Goal: Information Seeking & Learning: Learn about a topic

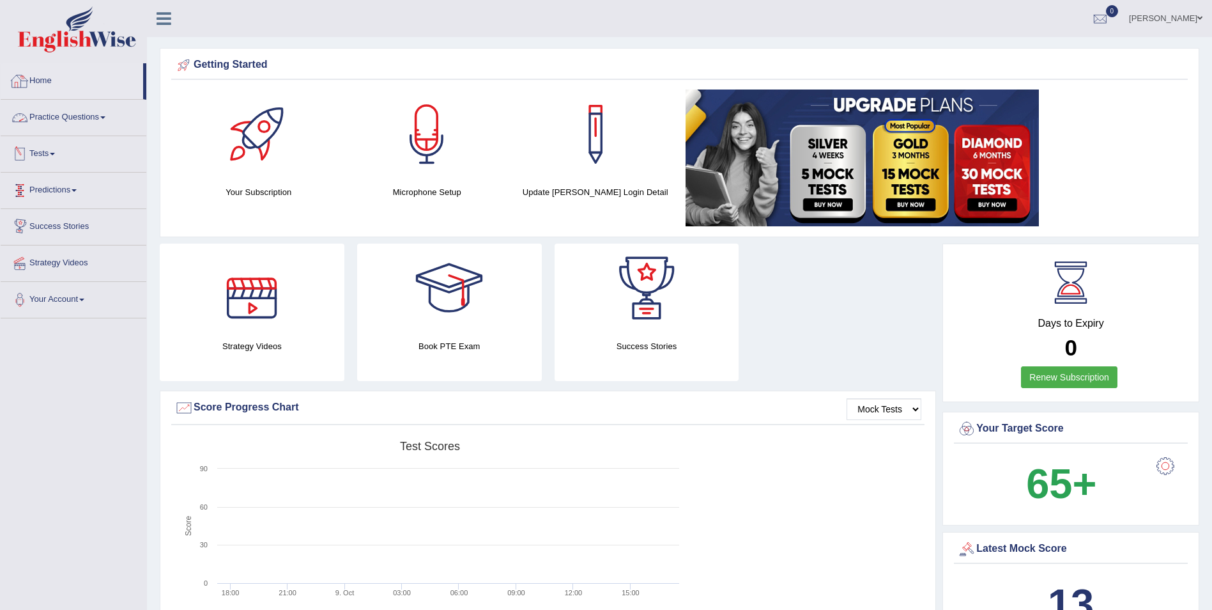
click at [97, 119] on link "Practice Questions" at bounding box center [74, 116] width 146 height 32
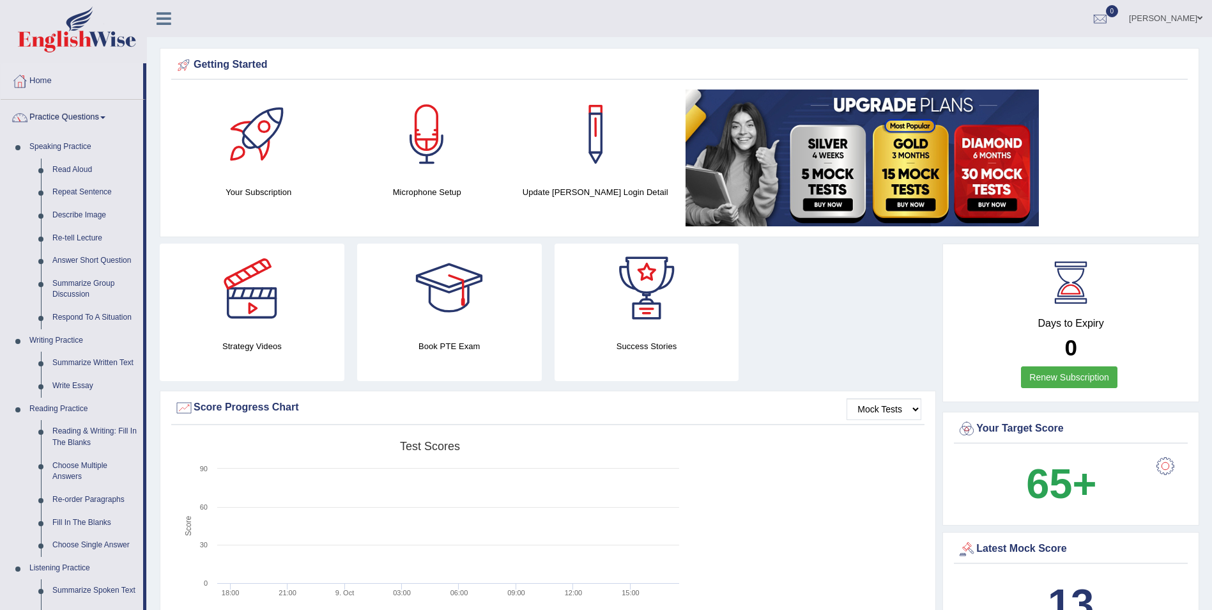
scroll to position [64, 0]
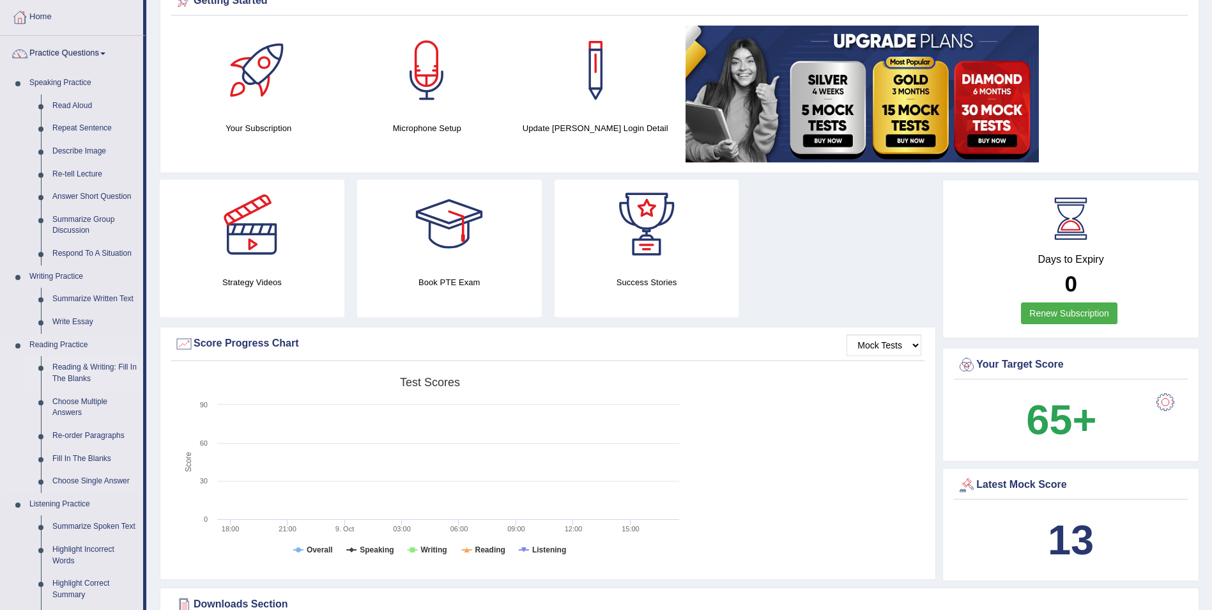
click at [113, 371] on link "Reading & Writing: Fill In The Blanks" at bounding box center [95, 373] width 97 height 34
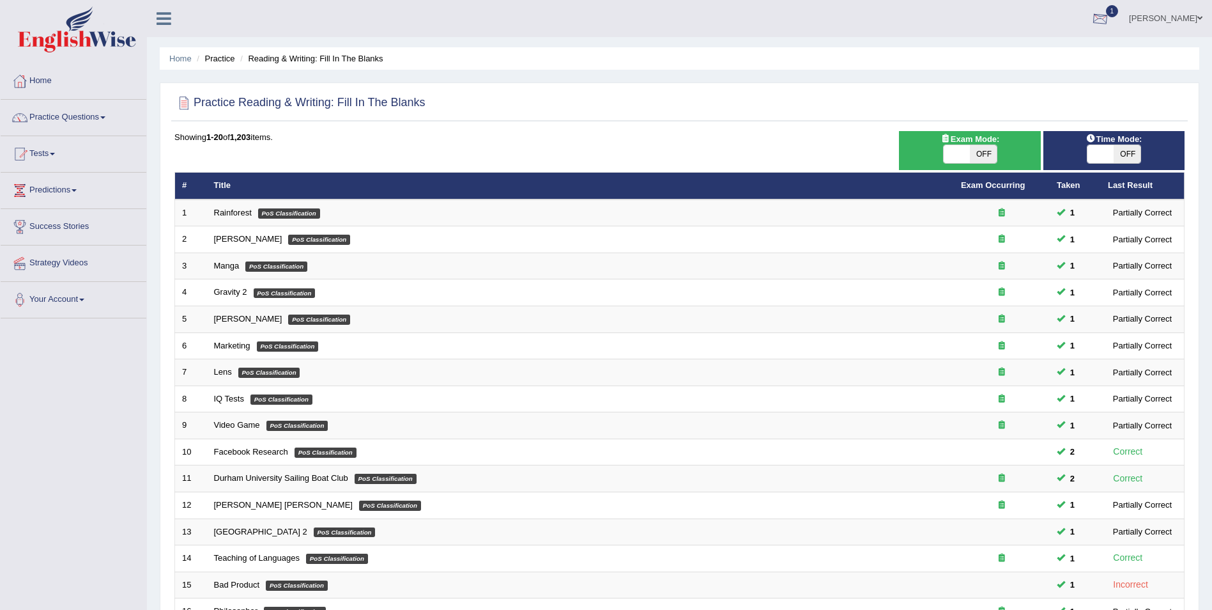
click at [1110, 13] on div at bounding box center [1100, 19] width 19 height 19
click at [1071, 82] on li "See All Alerts" at bounding box center [1024, 91] width 183 height 26
click at [1110, 22] on div at bounding box center [1100, 19] width 19 height 19
click at [1059, 96] on link "See All Alerts" at bounding box center [1023, 91] width 71 height 14
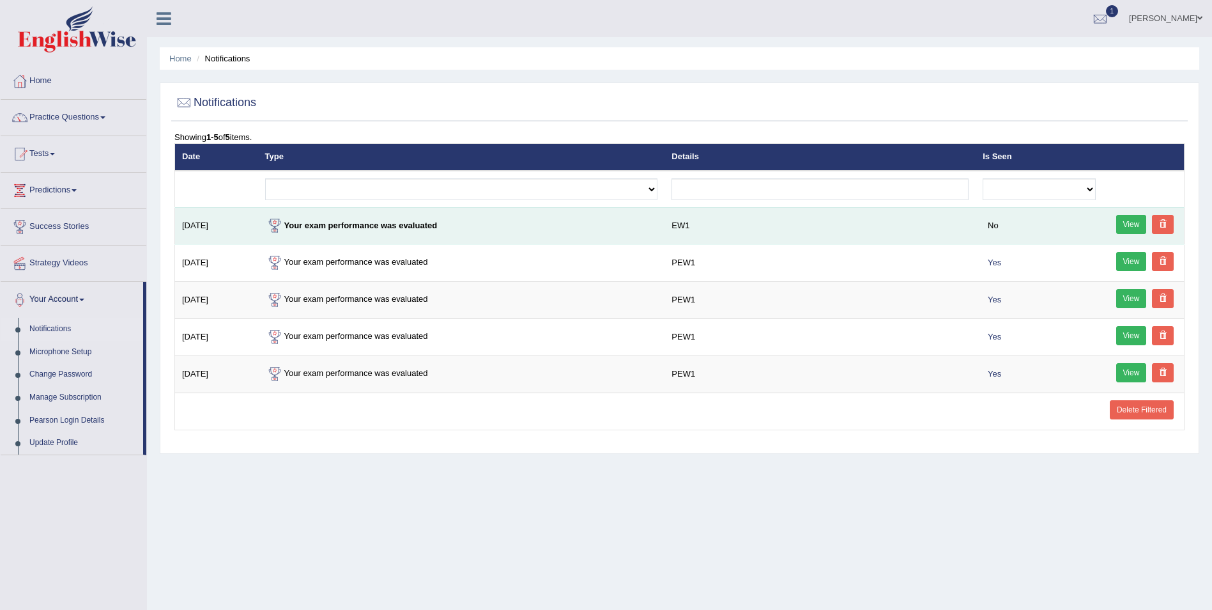
click at [1132, 222] on link "View" at bounding box center [1132, 224] width 31 height 19
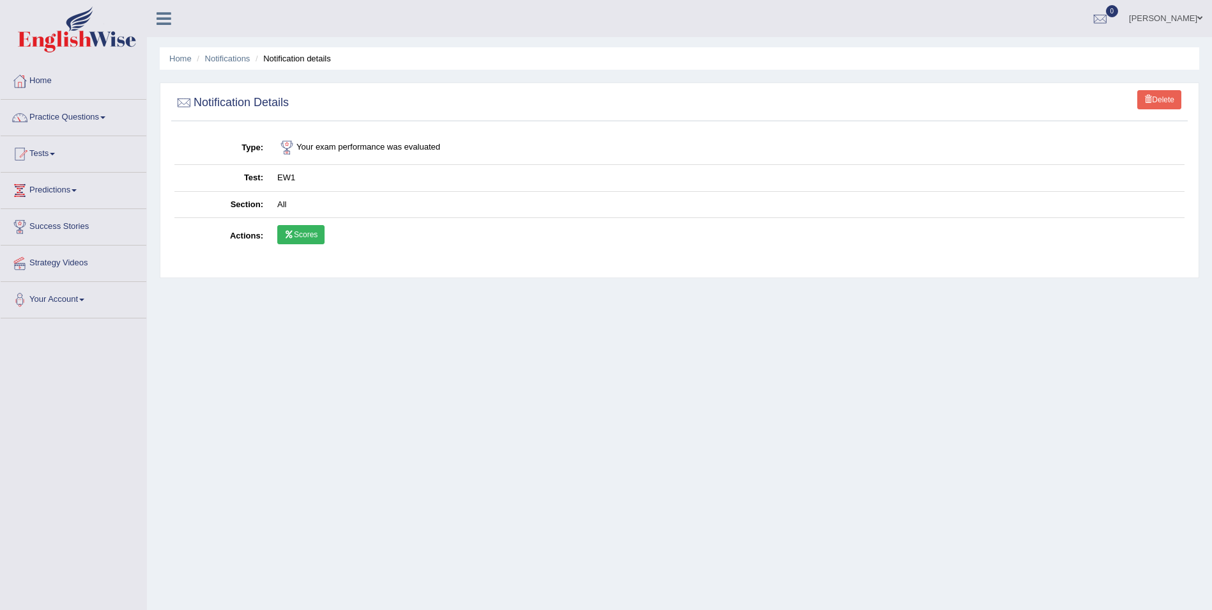
click at [310, 237] on link "Scores" at bounding box center [300, 234] width 47 height 19
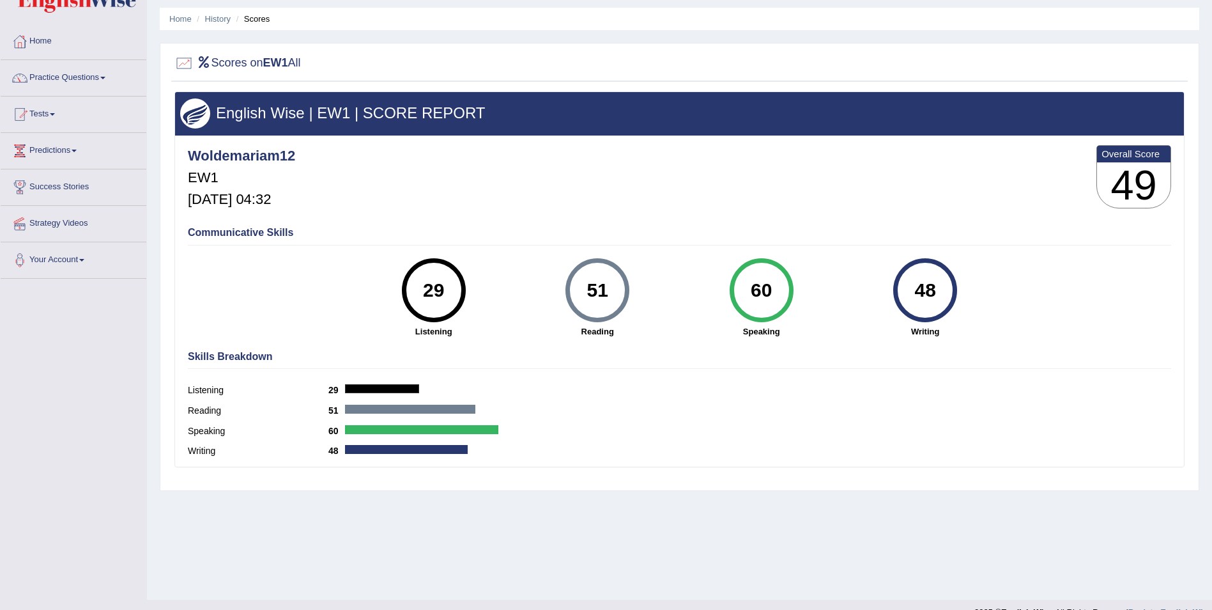
scroll to position [61, 0]
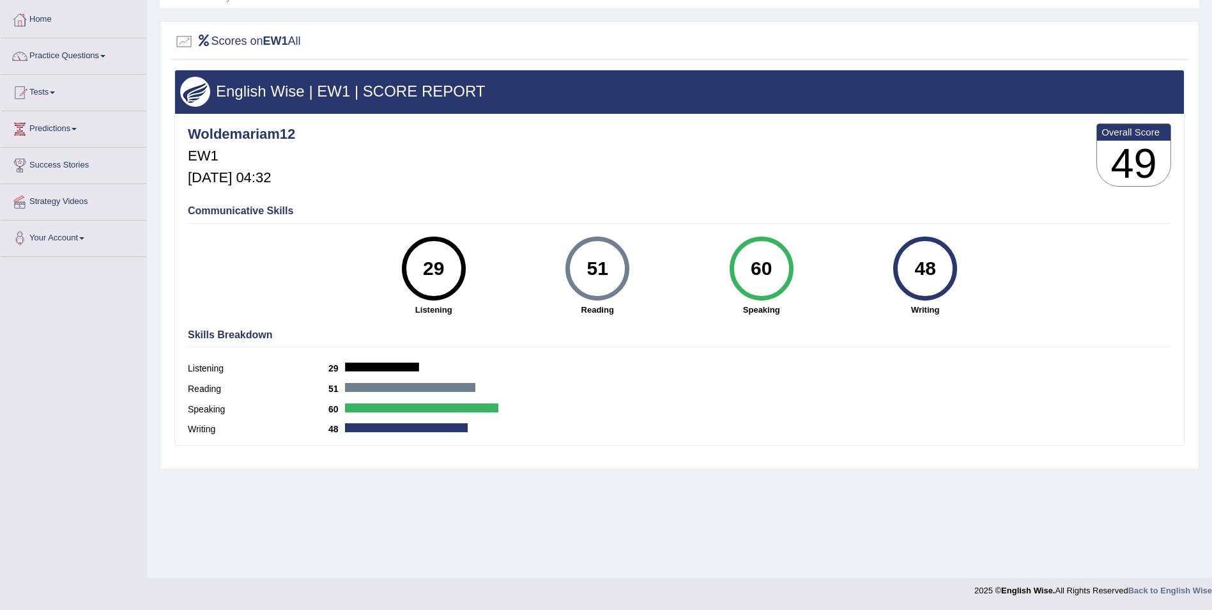
click at [745, 275] on div "60" at bounding box center [761, 269] width 47 height 54
click at [196, 370] on label "Listening" at bounding box center [258, 368] width 141 height 13
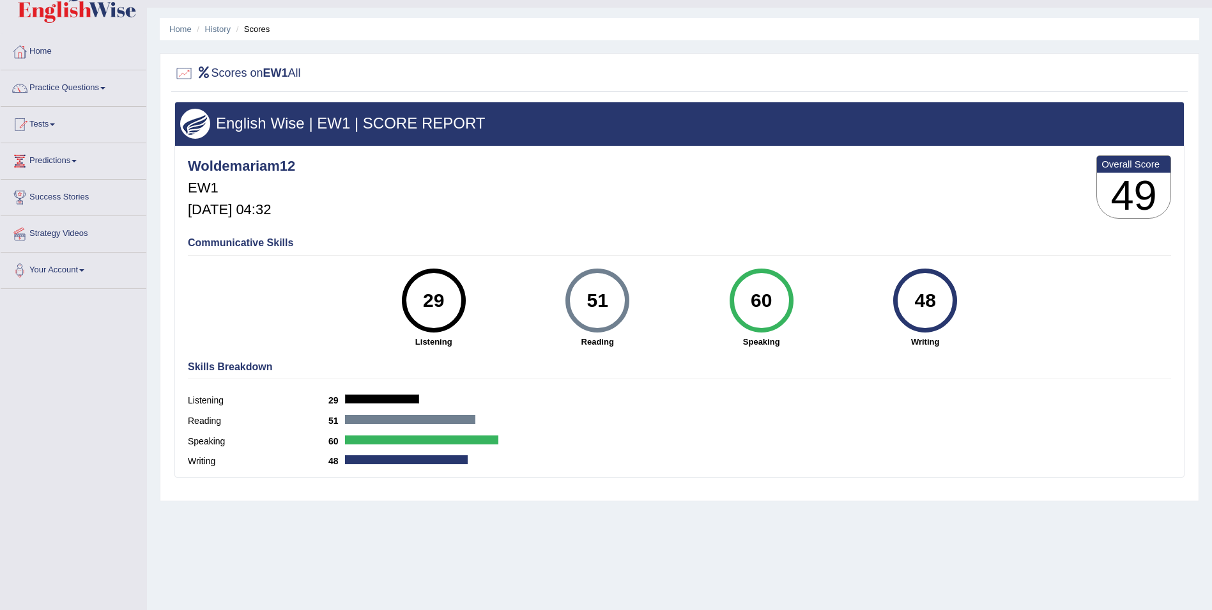
scroll to position [0, 0]
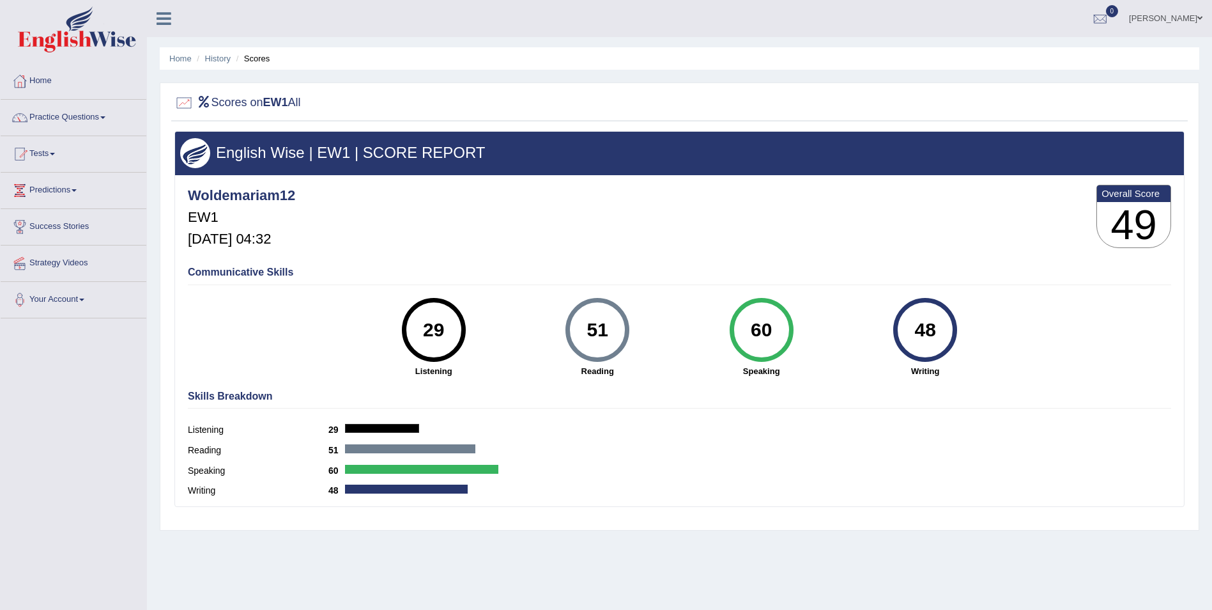
click at [1139, 236] on h3 "49" at bounding box center [1134, 225] width 74 height 46
click at [1138, 236] on h3 "49" at bounding box center [1134, 225] width 74 height 46
click at [776, 336] on div "60" at bounding box center [761, 330] width 47 height 54
click at [107, 120] on link "Practice Questions" at bounding box center [74, 116] width 146 height 32
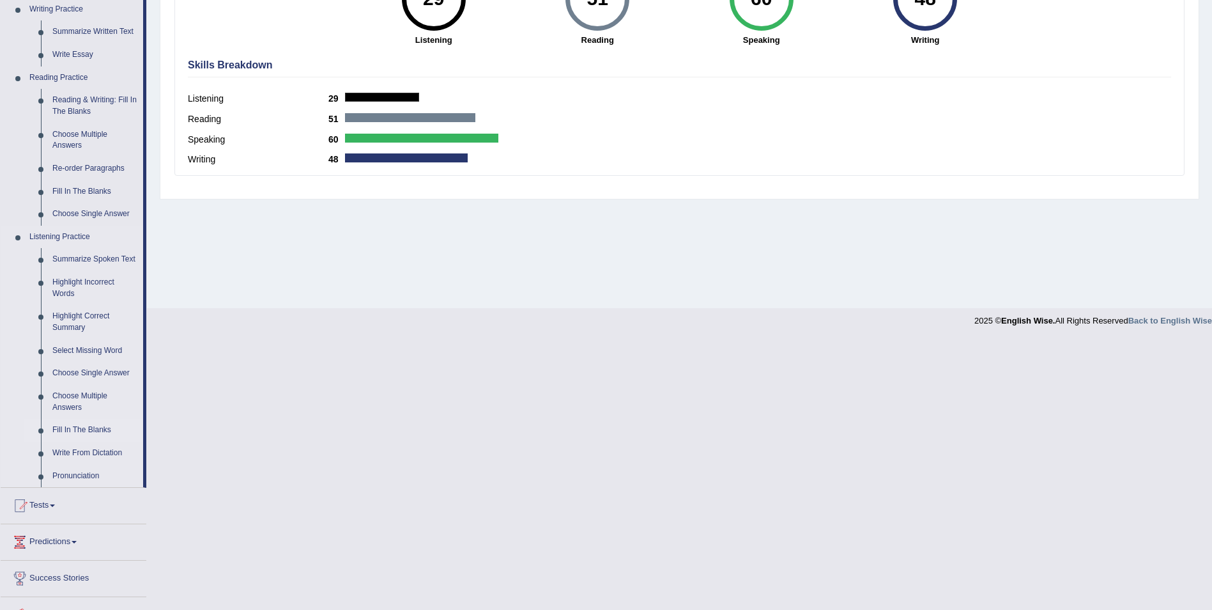
scroll to position [392, 0]
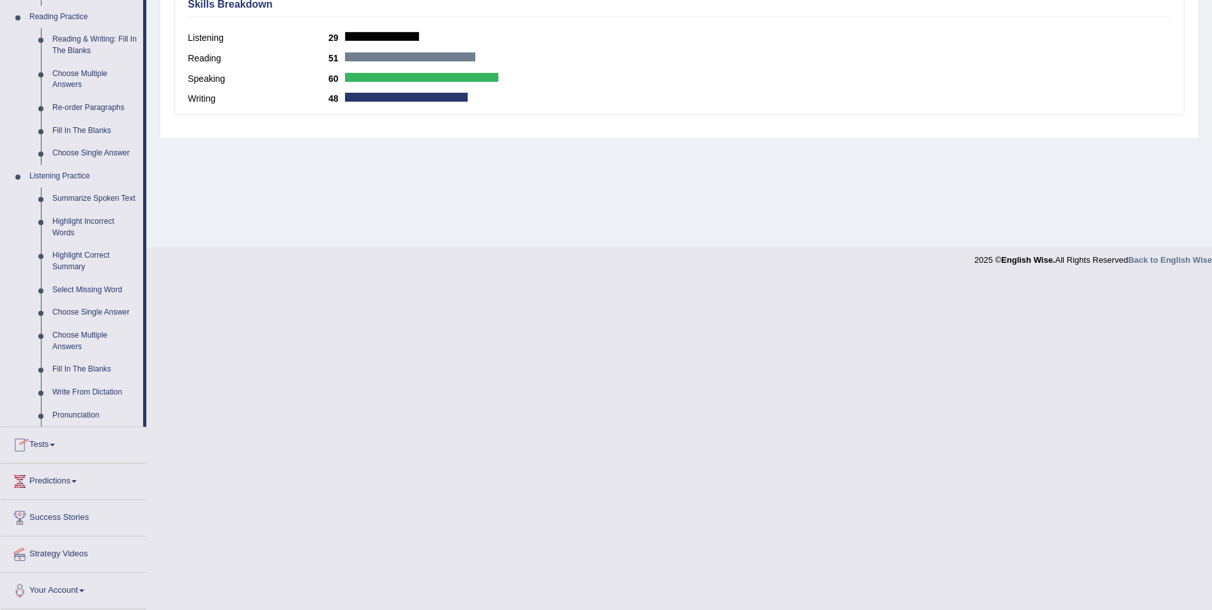
click at [49, 445] on link "Tests" at bounding box center [74, 443] width 146 height 32
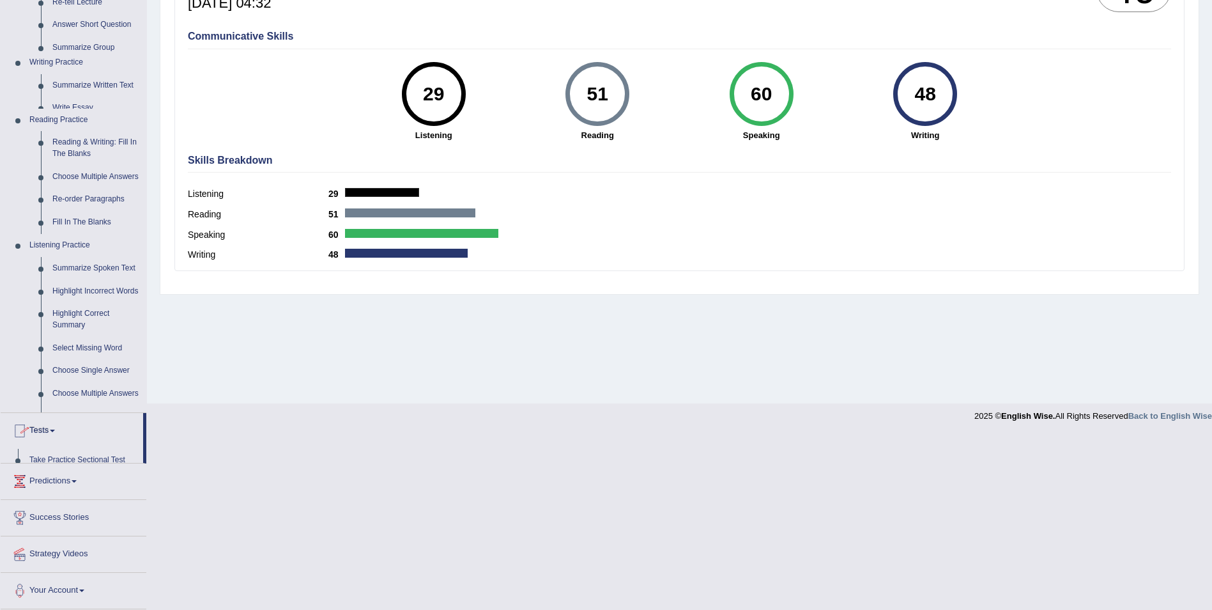
scroll to position [61, 0]
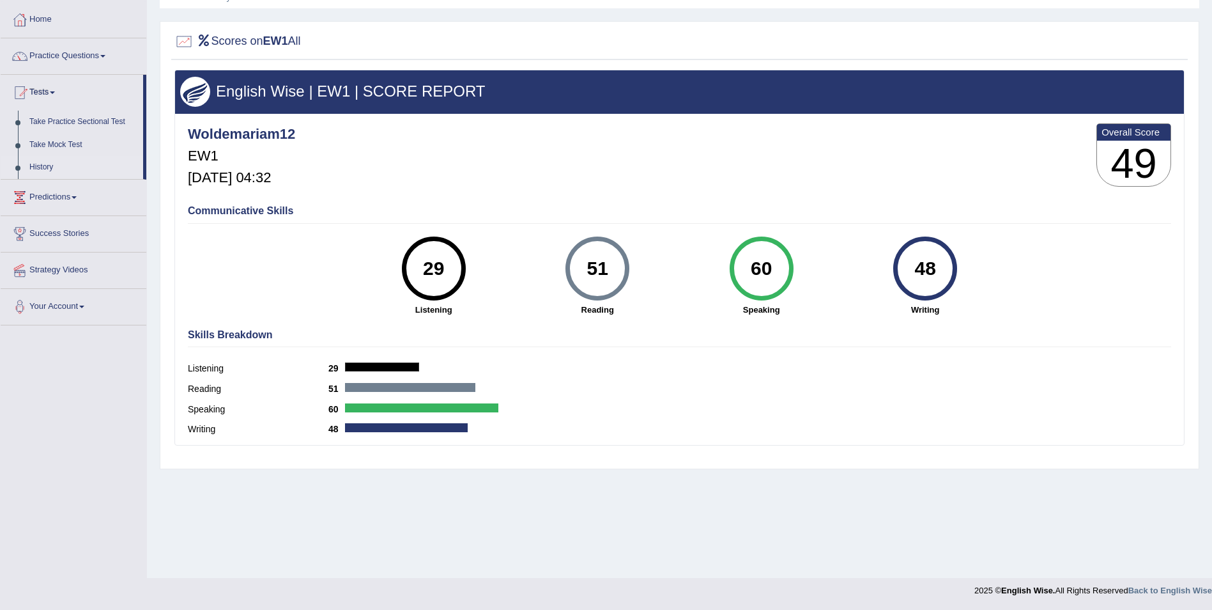
click at [49, 164] on link "History" at bounding box center [84, 167] width 120 height 23
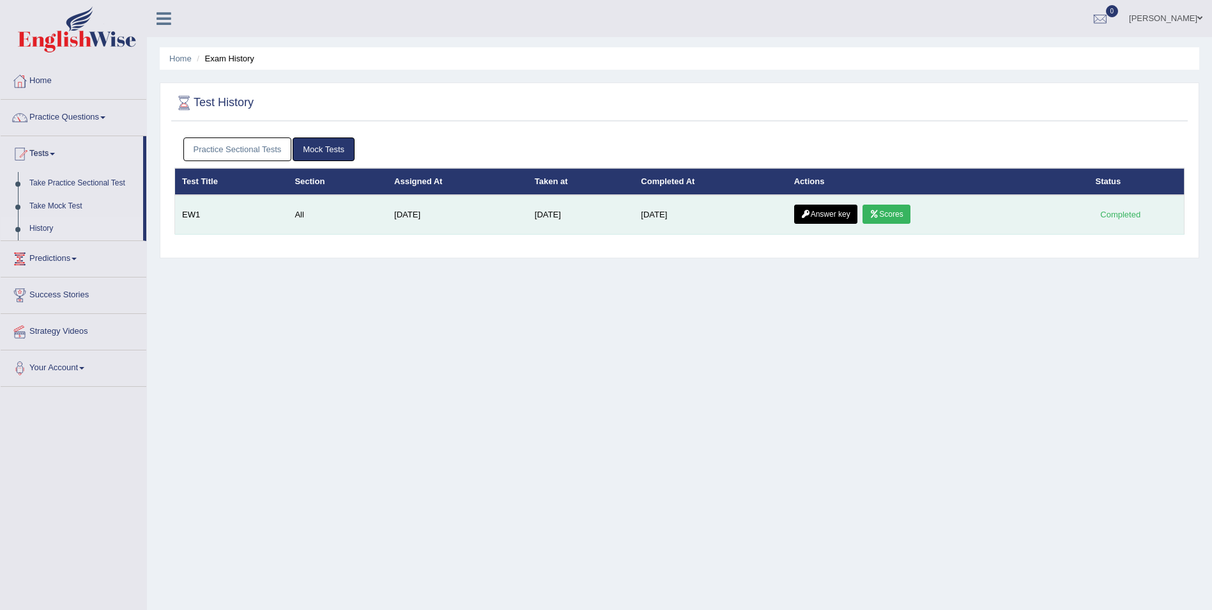
click at [900, 219] on link "Scores" at bounding box center [886, 214] width 47 height 19
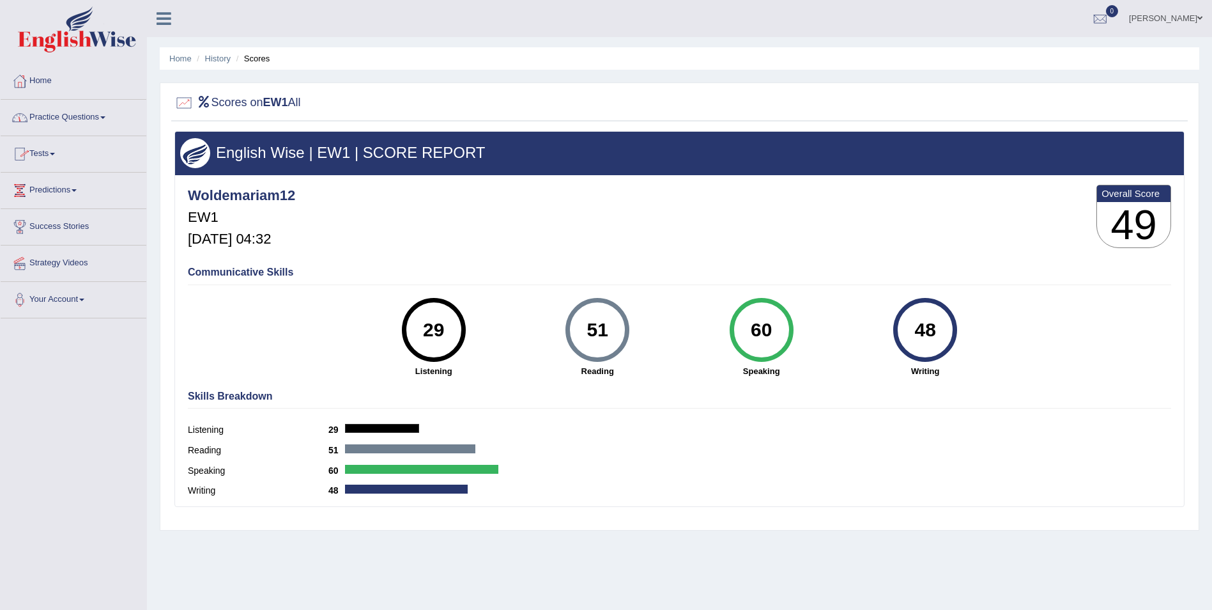
click at [52, 154] on link "Tests" at bounding box center [74, 152] width 146 height 32
click at [38, 225] on link "History" at bounding box center [84, 228] width 120 height 23
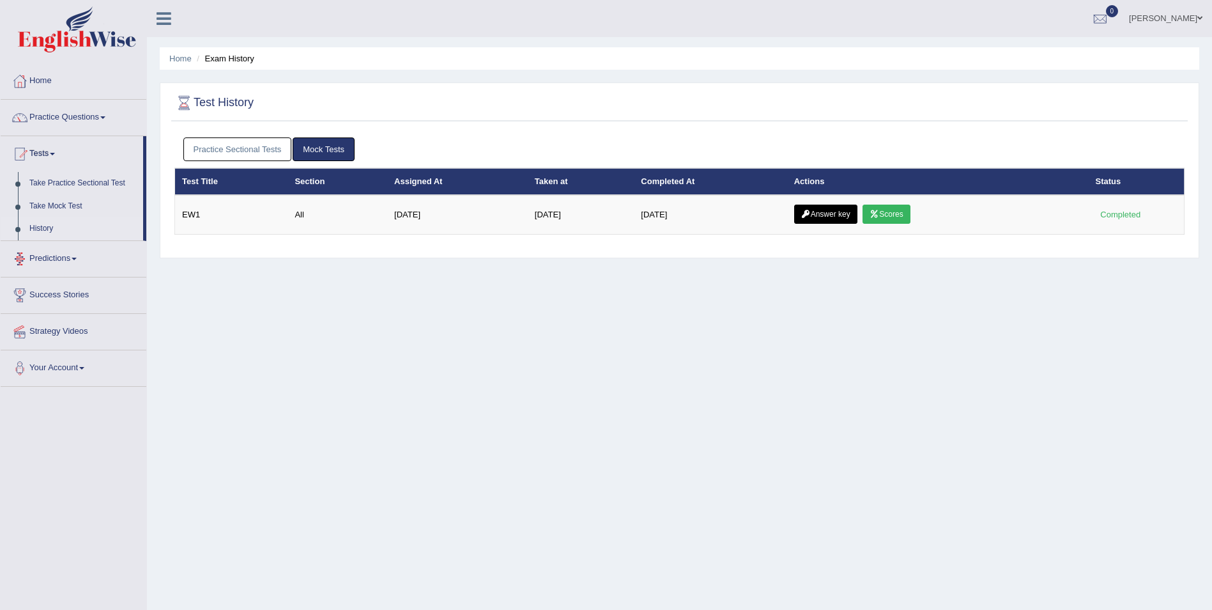
click at [251, 151] on link "Practice Sectional Tests" at bounding box center [237, 149] width 109 height 24
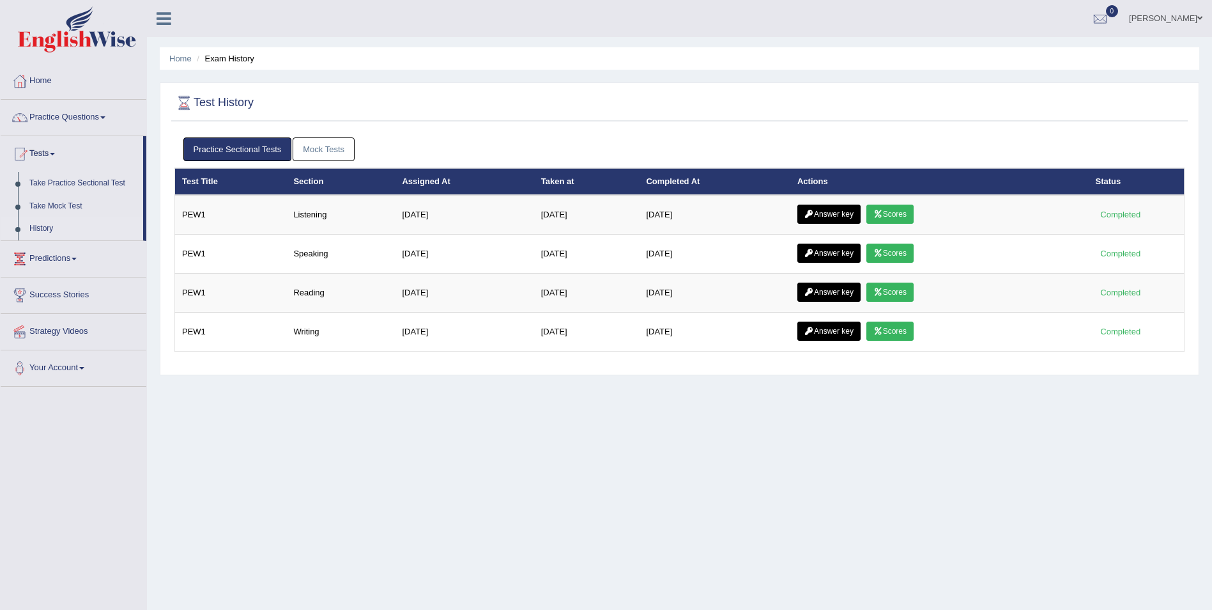
click at [310, 153] on link "Mock Tests" at bounding box center [324, 149] width 62 height 24
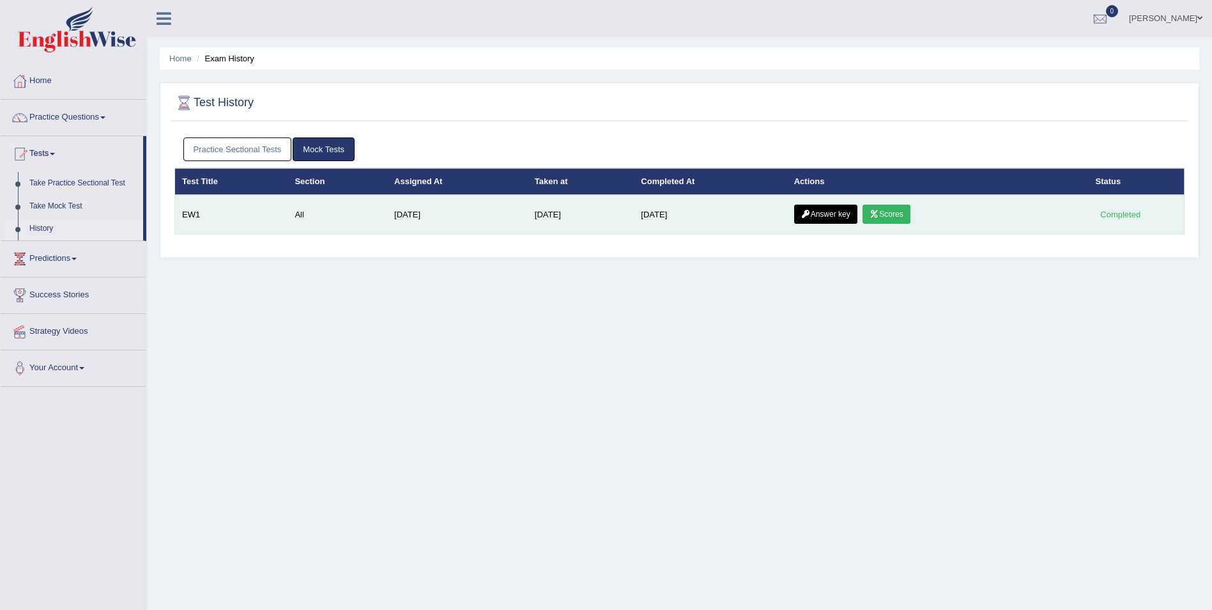
click at [871, 214] on link "Scores" at bounding box center [886, 214] width 47 height 19
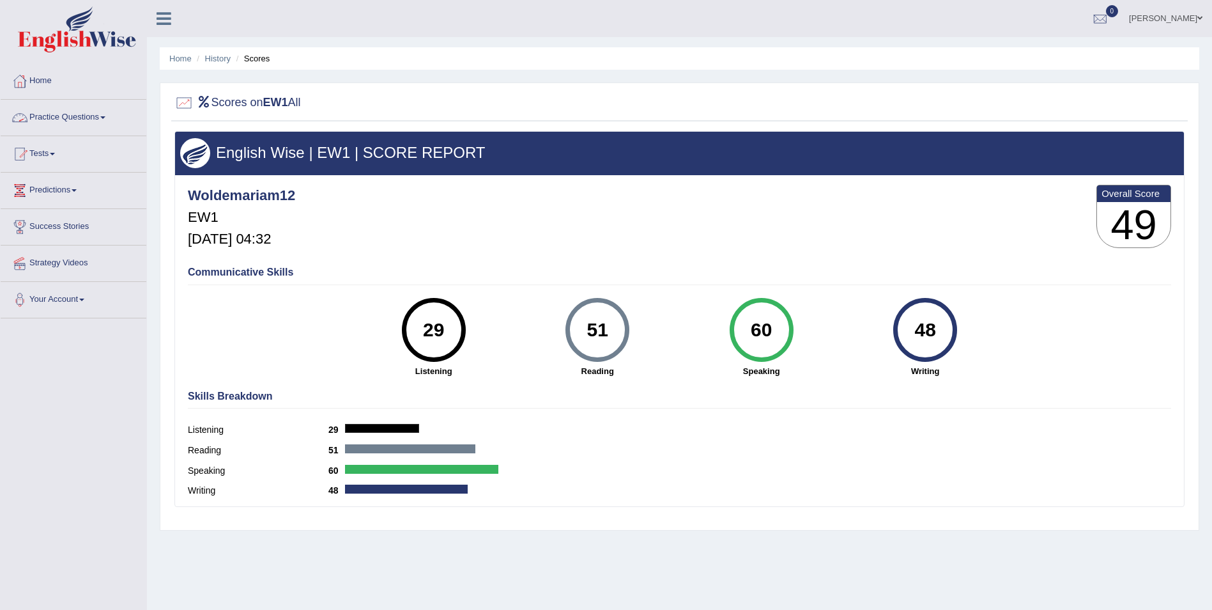
click at [94, 114] on link "Practice Questions" at bounding box center [74, 116] width 146 height 32
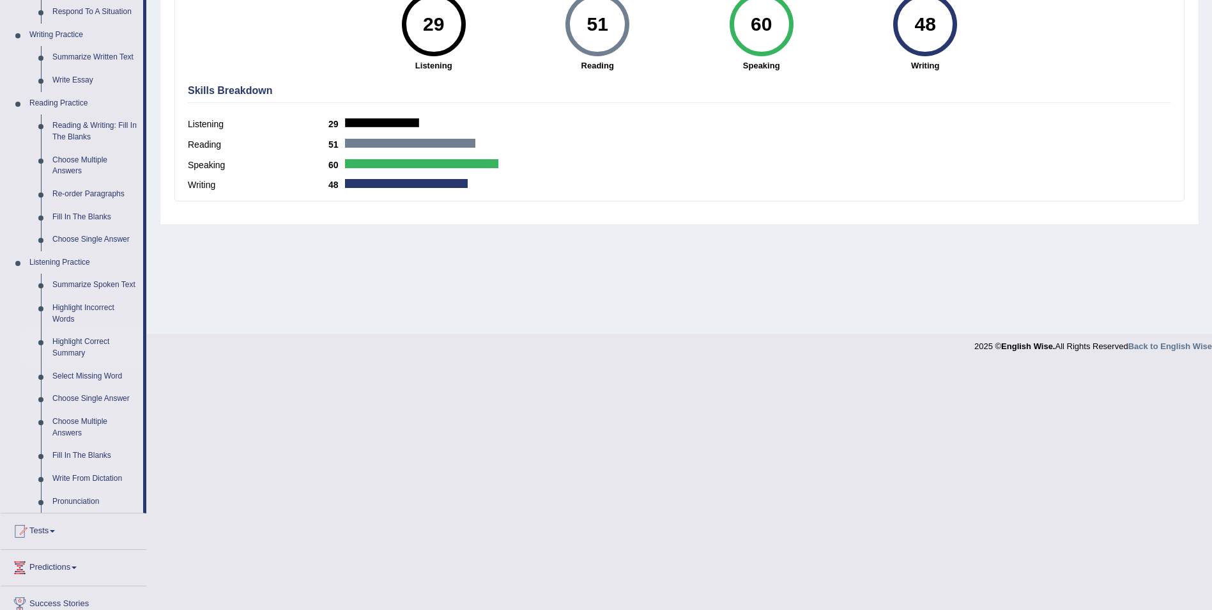
scroll to position [383, 0]
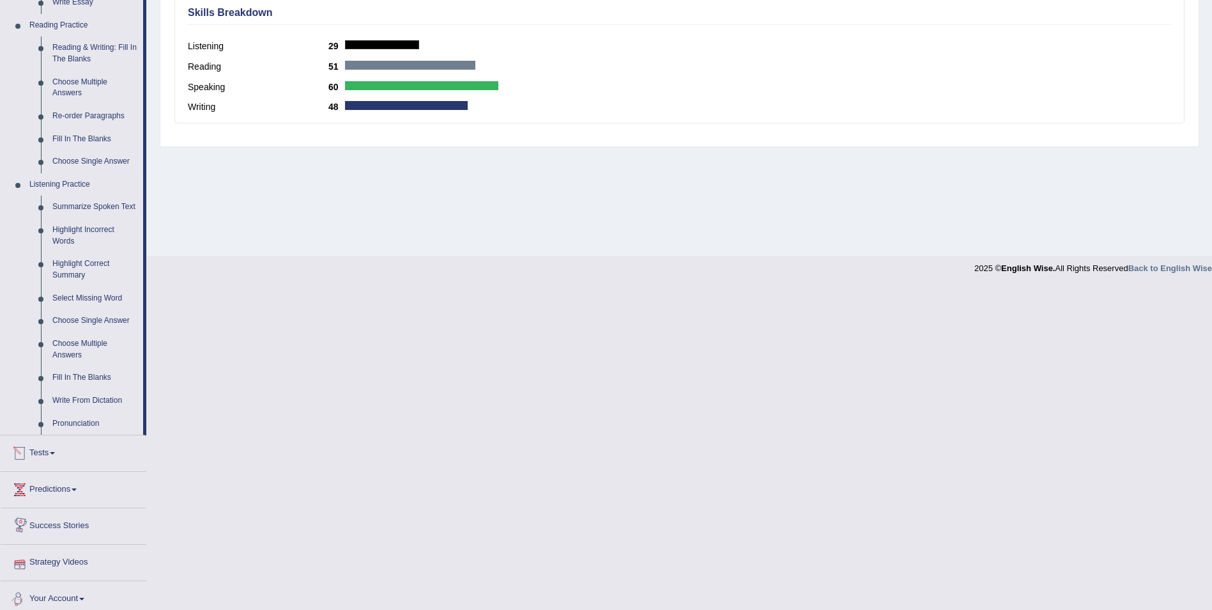
click at [51, 455] on link "Tests" at bounding box center [74, 451] width 146 height 32
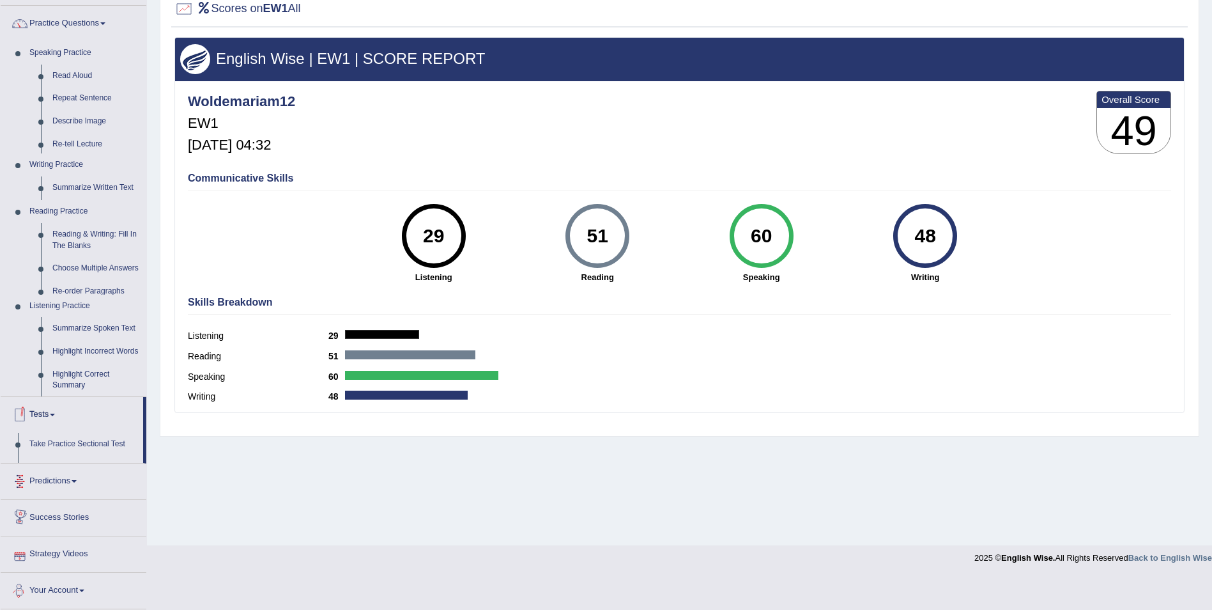
scroll to position [61, 0]
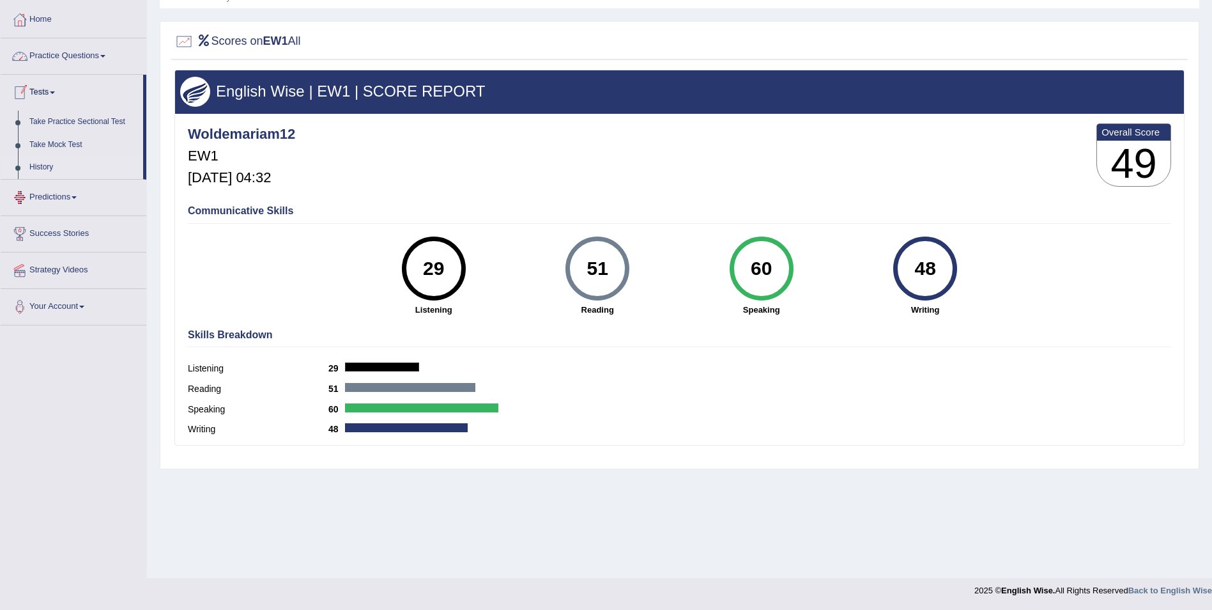
click at [43, 163] on link "History" at bounding box center [84, 167] width 120 height 23
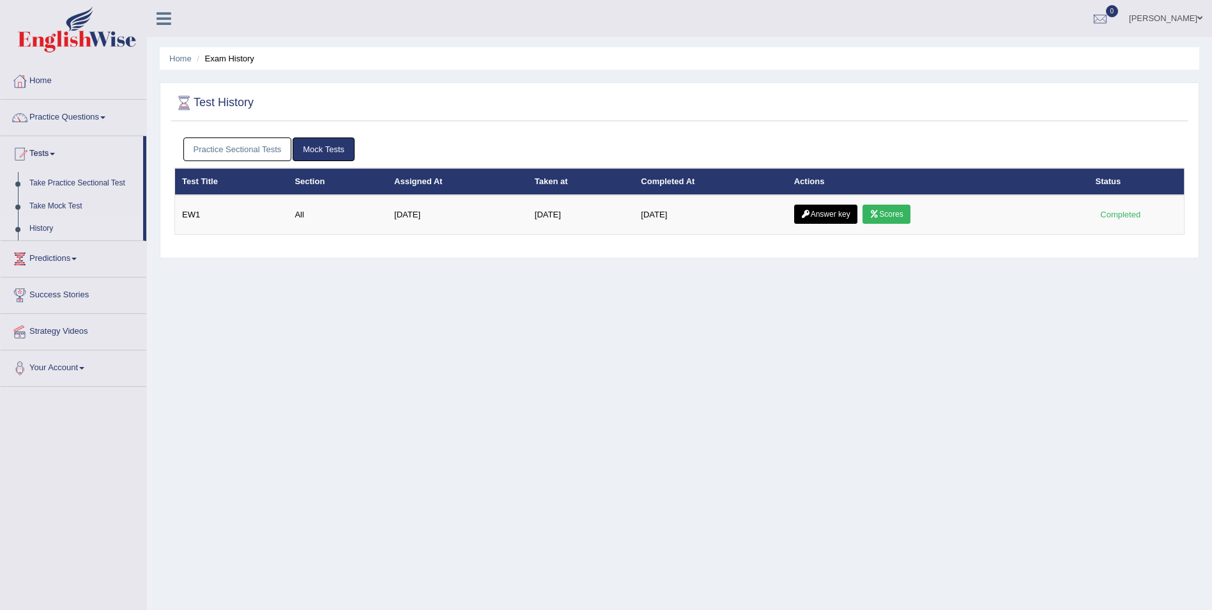
click at [251, 153] on link "Practice Sectional Tests" at bounding box center [237, 149] width 109 height 24
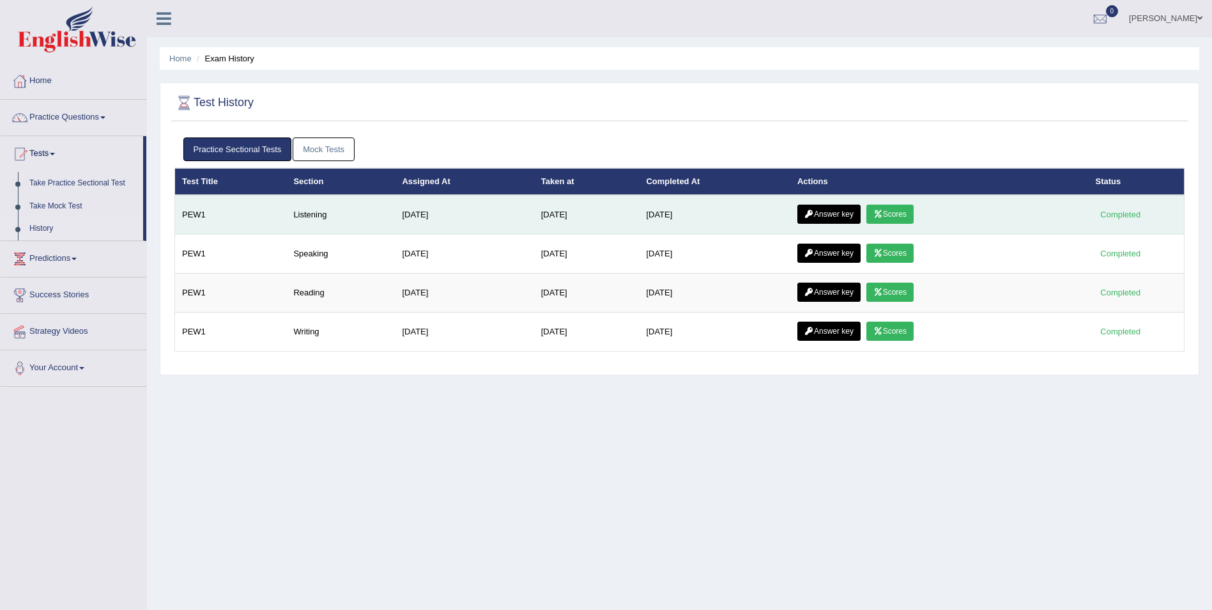
click at [833, 211] on link "Answer key" at bounding box center [829, 214] width 63 height 19
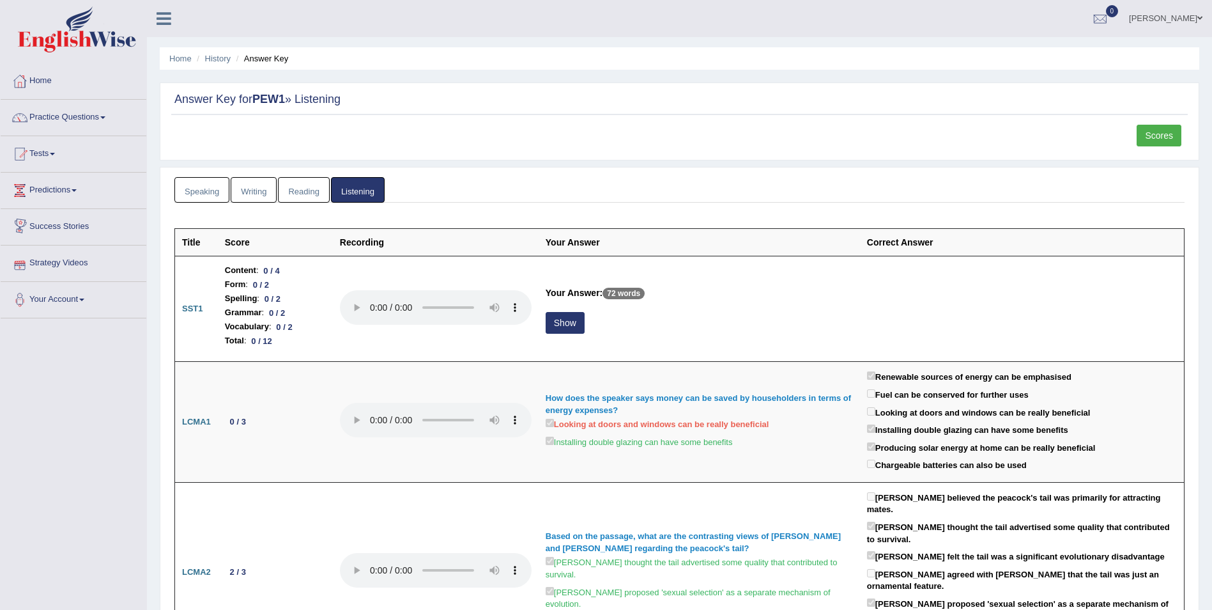
click at [309, 194] on link "Reading" at bounding box center [303, 190] width 51 height 26
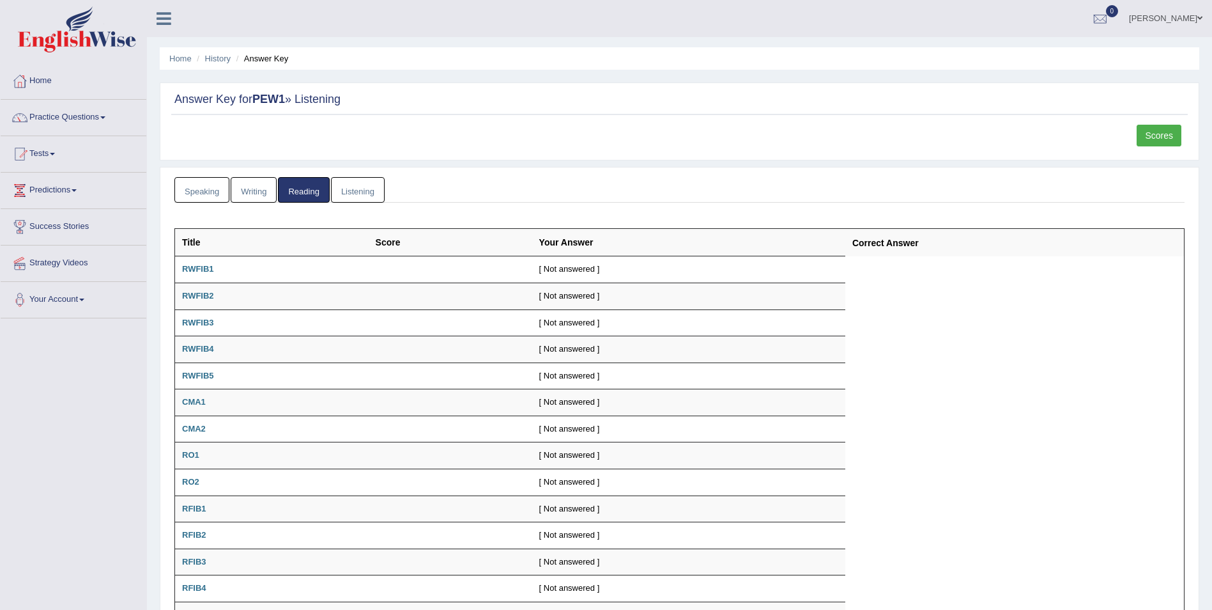
click at [265, 200] on link "Writing" at bounding box center [254, 190] width 46 height 26
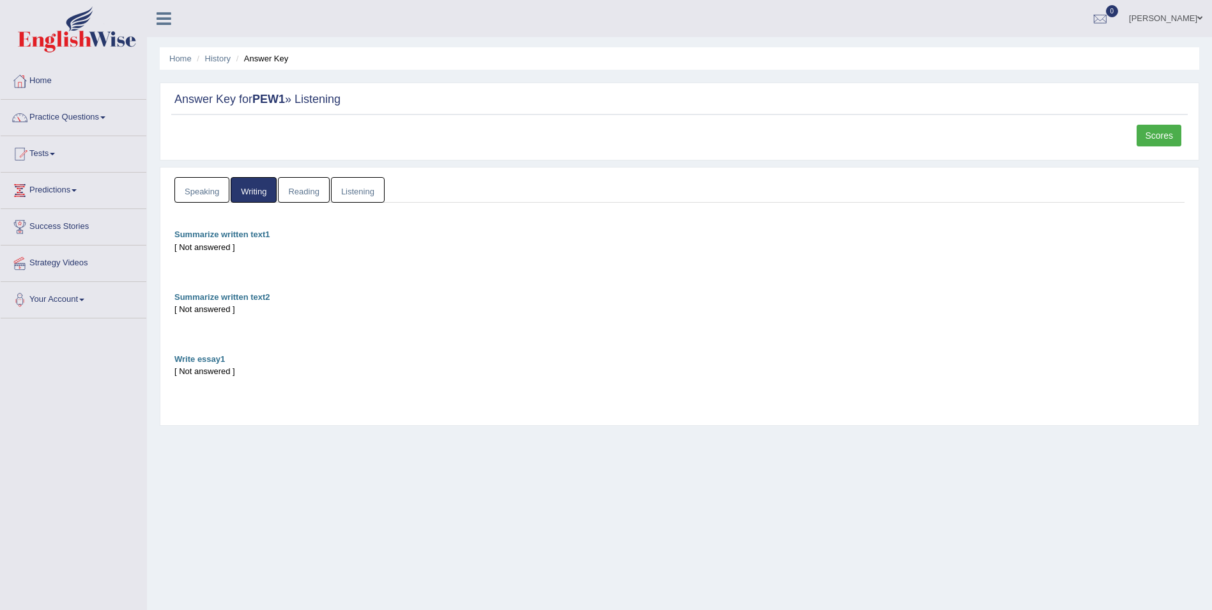
click at [1155, 133] on link "Scores" at bounding box center [1159, 136] width 45 height 22
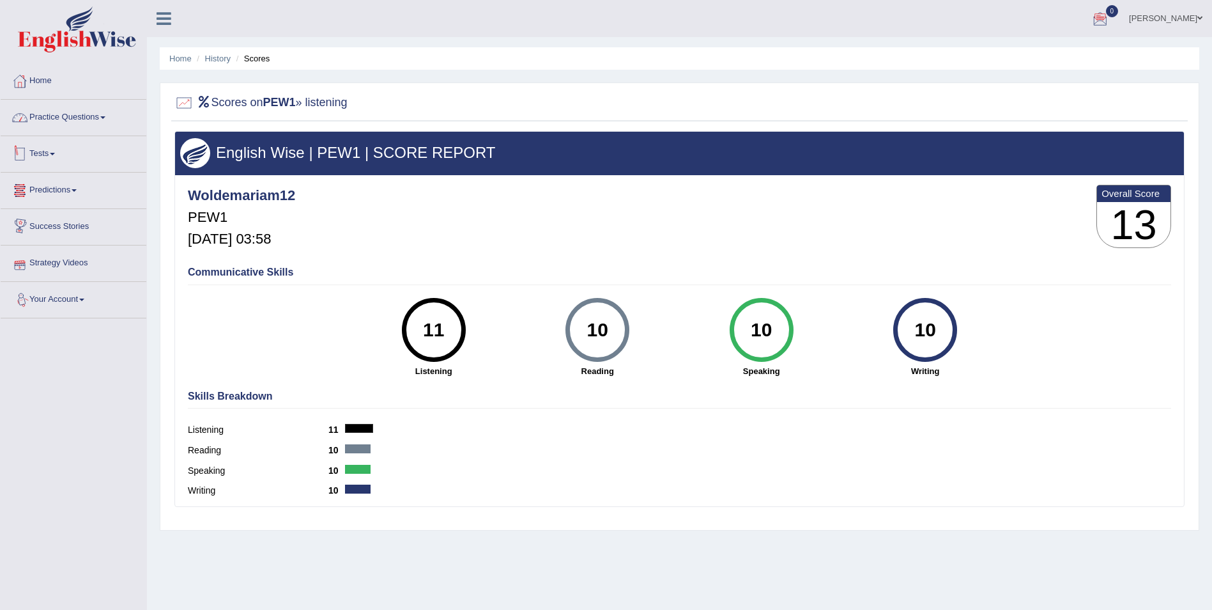
click at [105, 114] on link "Practice Questions" at bounding box center [74, 116] width 146 height 32
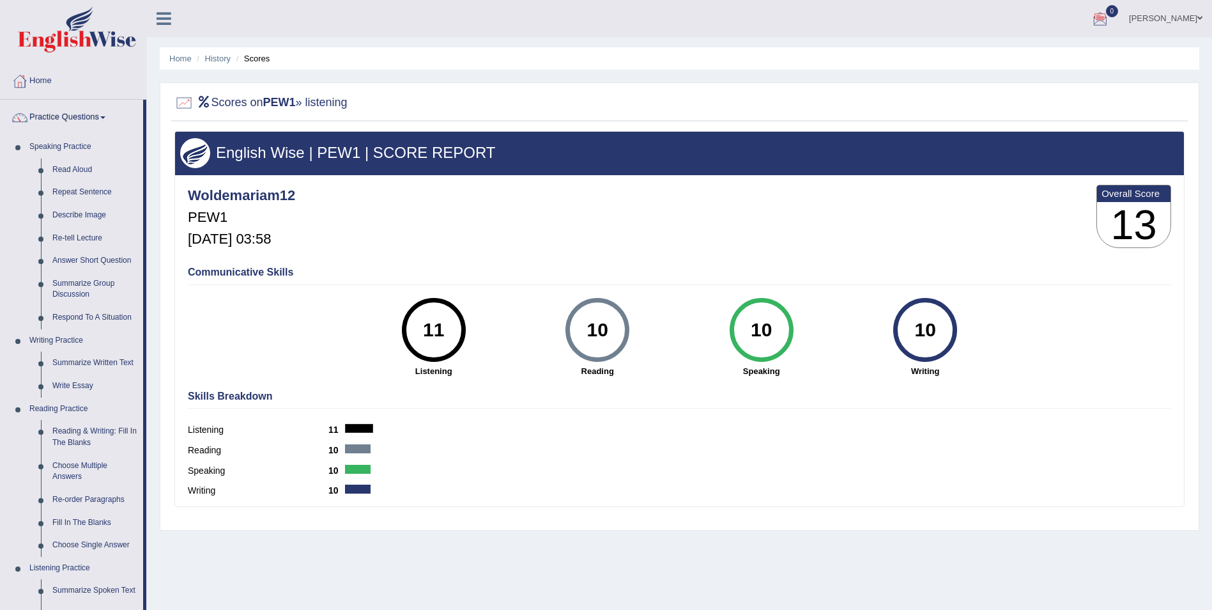
click at [260, 59] on li "Scores" at bounding box center [251, 58] width 37 height 12
click at [259, 58] on li "Scores" at bounding box center [251, 58] width 37 height 12
click at [221, 59] on link "History" at bounding box center [218, 59] width 26 height 10
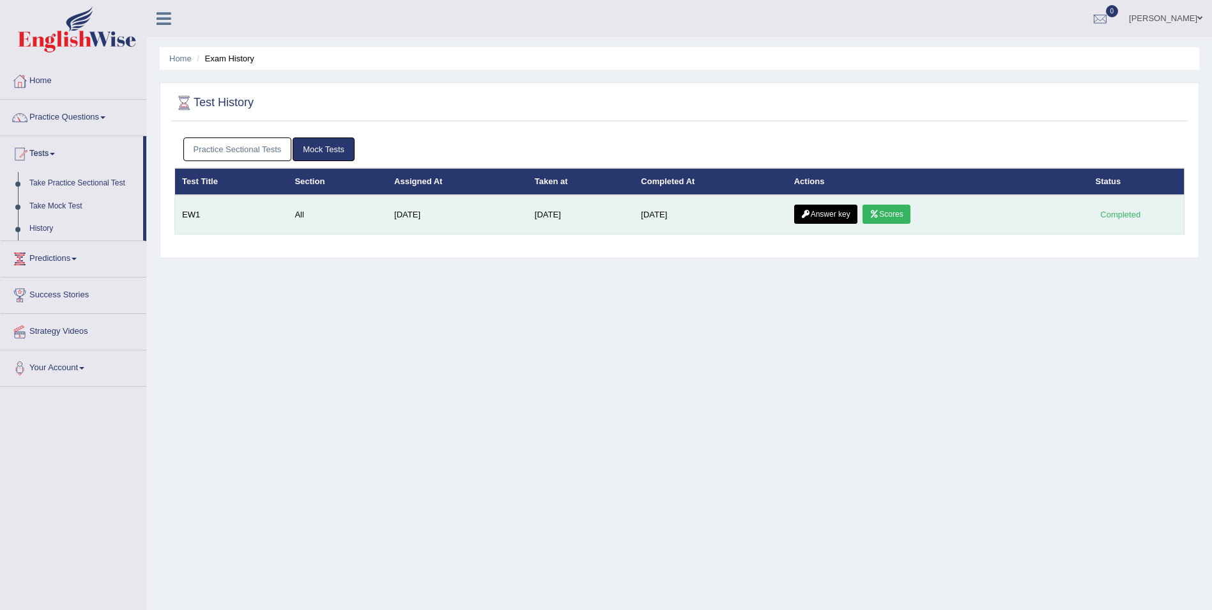
click at [888, 216] on link "Scores" at bounding box center [886, 214] width 47 height 19
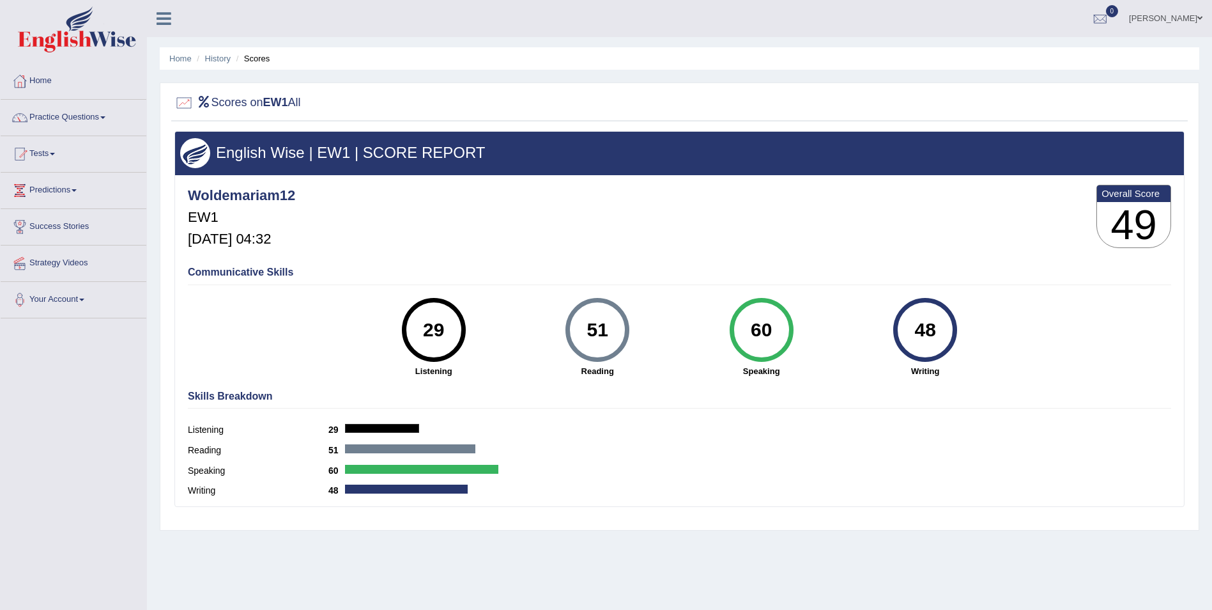
click at [97, 118] on link "Practice Questions" at bounding box center [74, 116] width 146 height 32
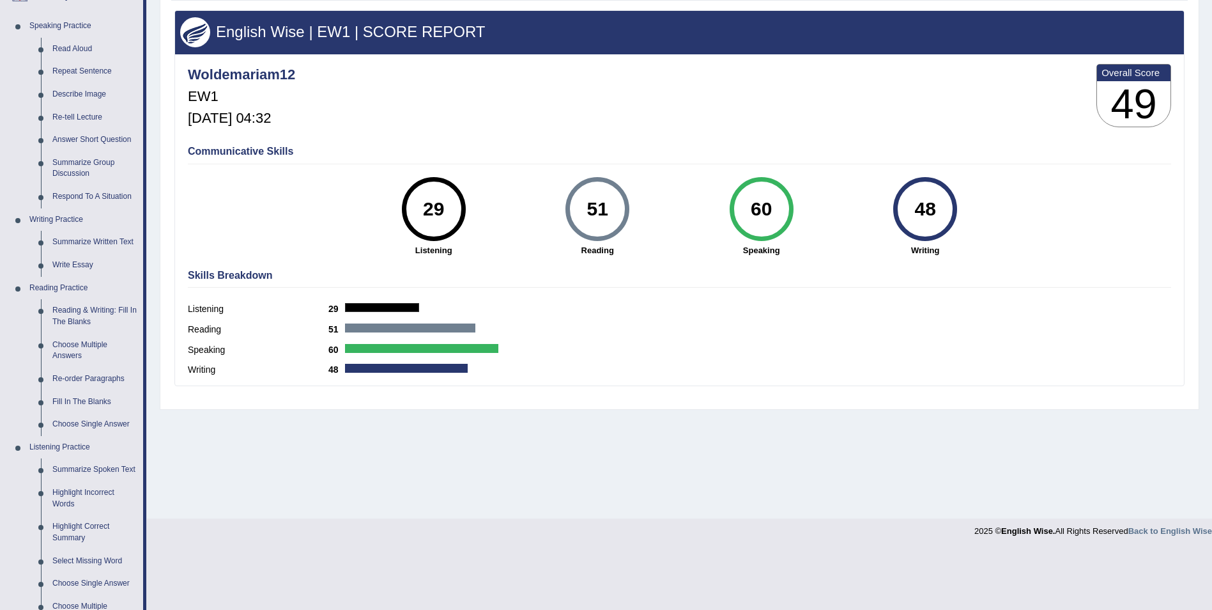
scroll to position [70, 0]
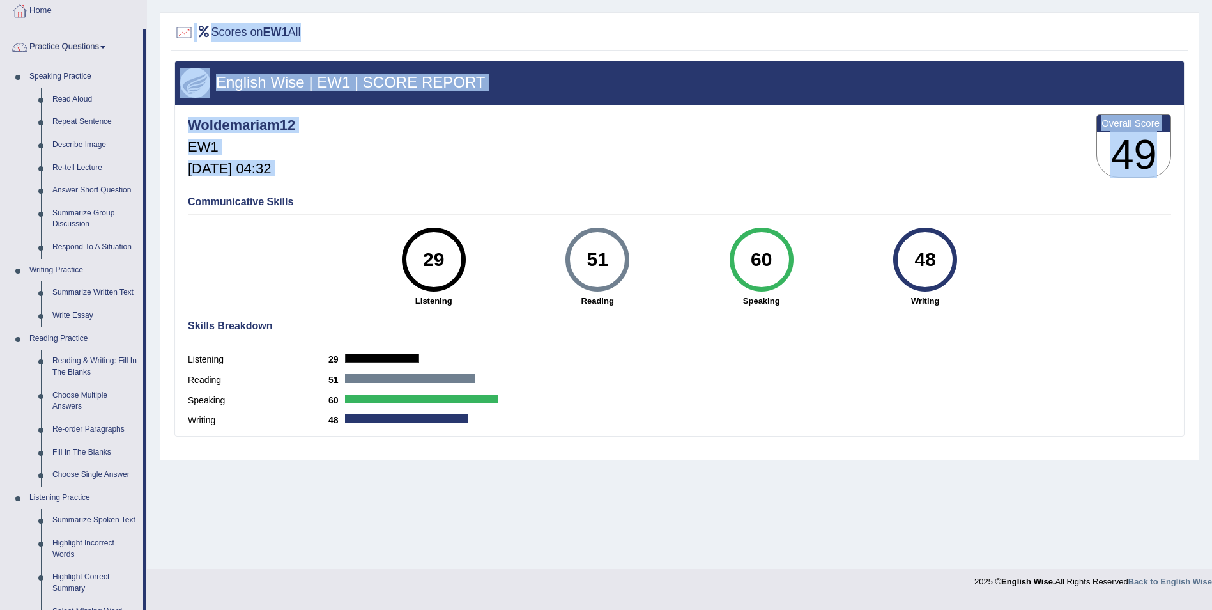
drag, startPoint x: 1191, startPoint y: 37, endPoint x: 1207, endPoint y: -47, distance: 85.9
click at [1207, 0] on html "Toggle navigation Home Practice Questions Speaking Practice Read Aloud Repeat S…" at bounding box center [606, 235] width 1212 height 610
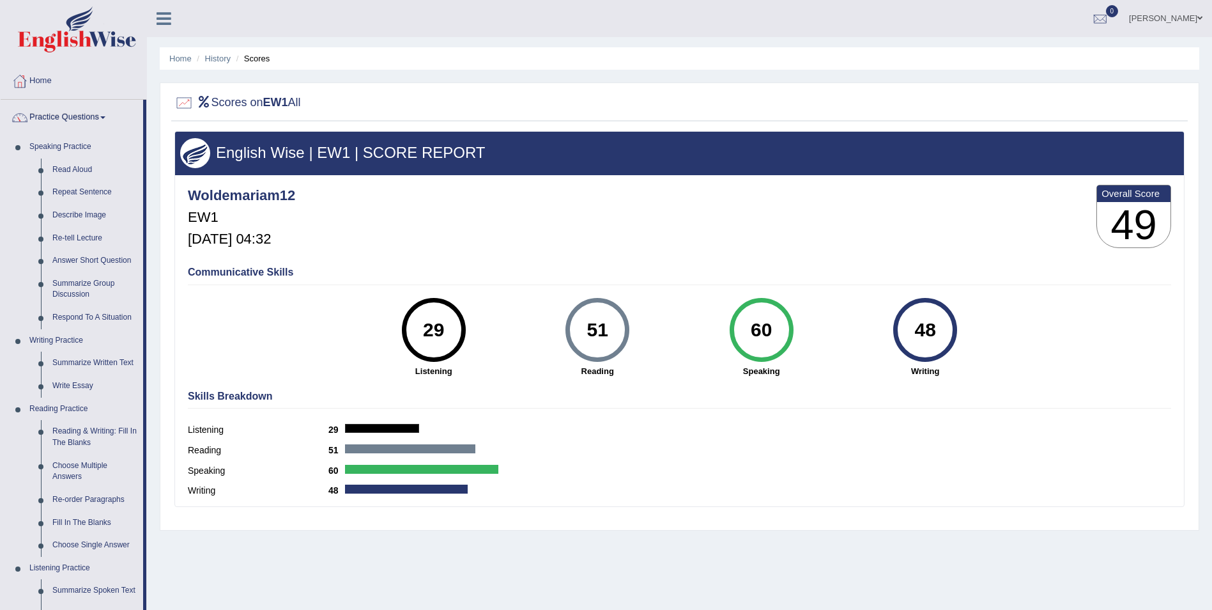
click at [661, 269] on h4 "Communicative Skills" at bounding box center [680, 273] width 984 height 12
click at [663, 268] on h4 "Communicative Skills" at bounding box center [680, 273] width 984 height 12
click at [67, 360] on link "Summarize Written Text" at bounding box center [95, 363] width 97 height 23
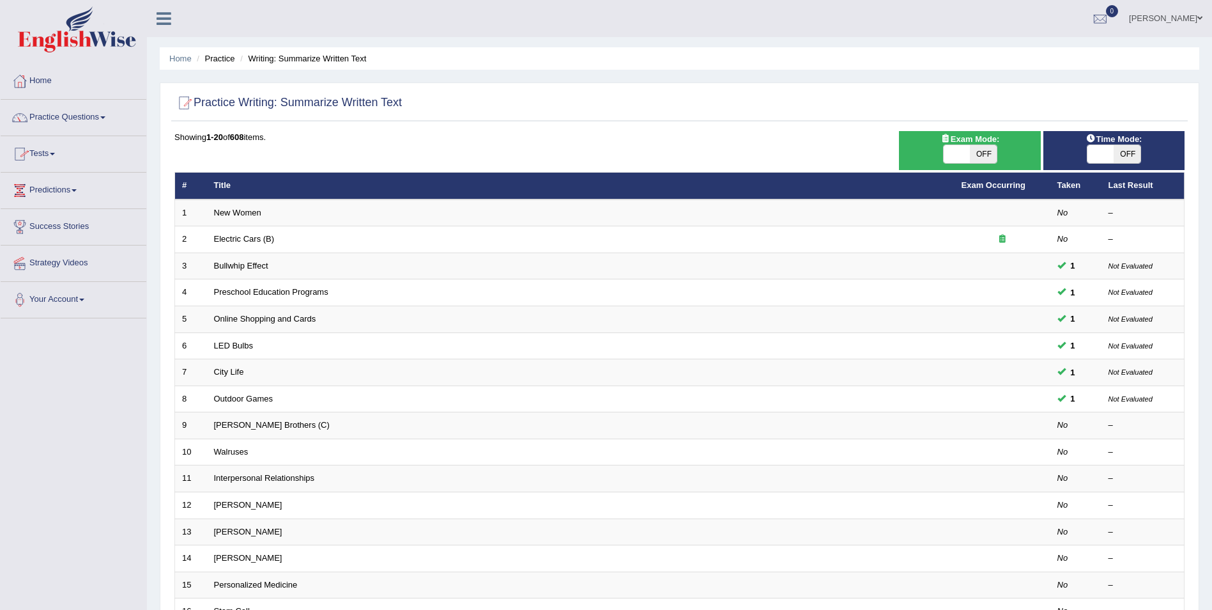
click at [63, 192] on link "Predictions" at bounding box center [74, 189] width 146 height 32
click at [74, 220] on link "Latest Predictions" at bounding box center [84, 219] width 120 height 23
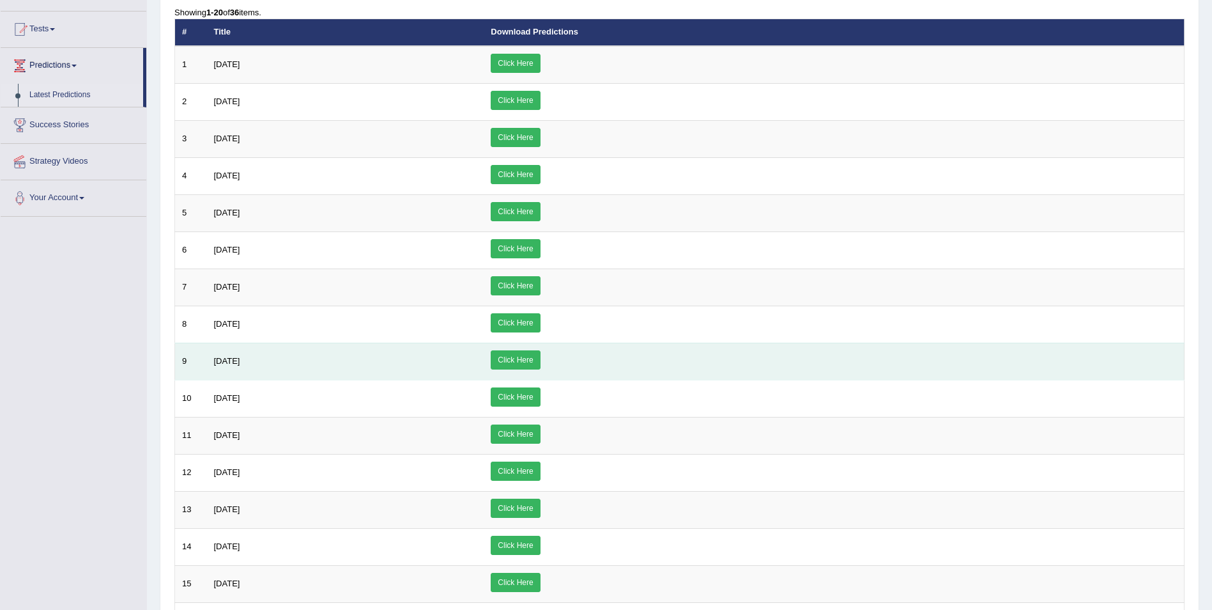
scroll to position [98, 0]
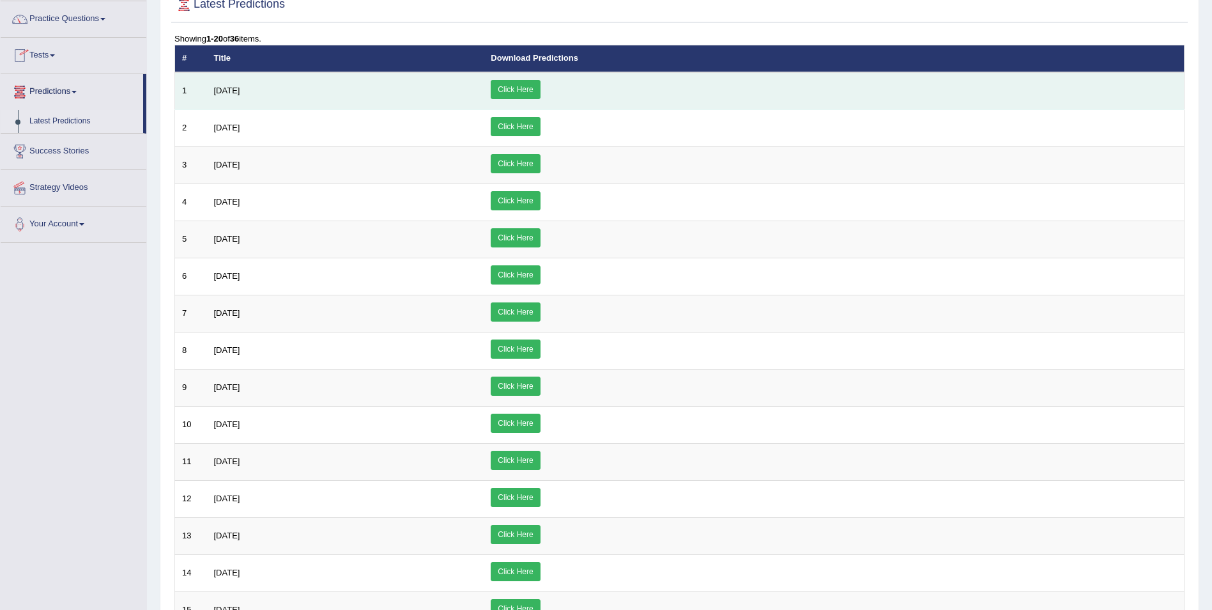
click at [540, 91] on link "Click Here" at bounding box center [515, 89] width 49 height 19
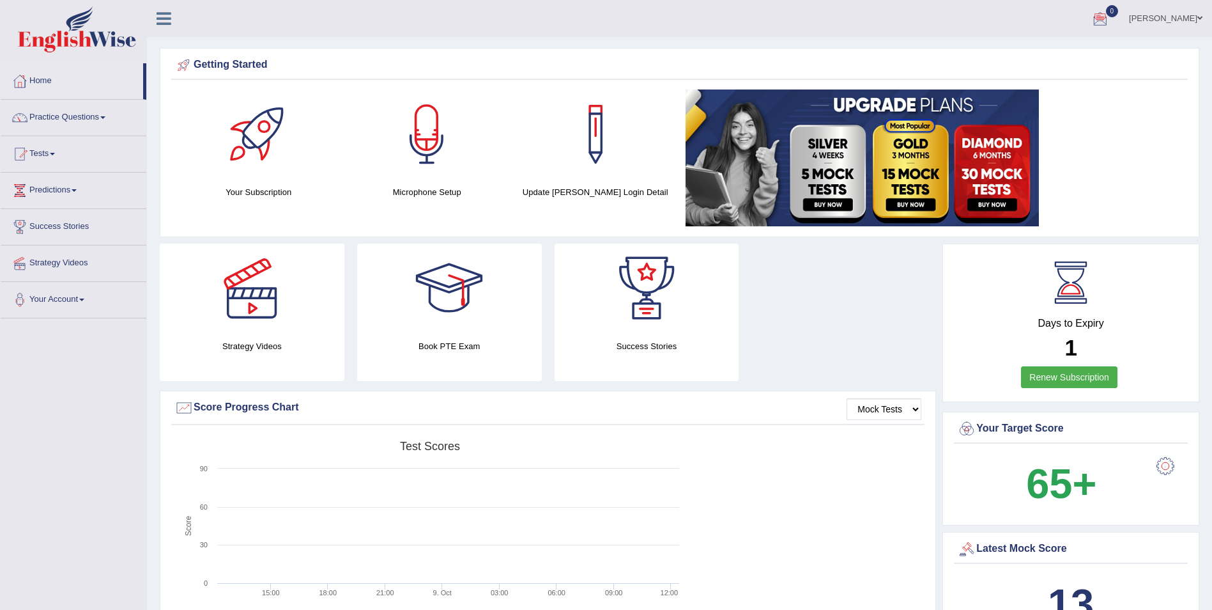
click at [101, 114] on link "Practice Questions" at bounding box center [74, 116] width 146 height 32
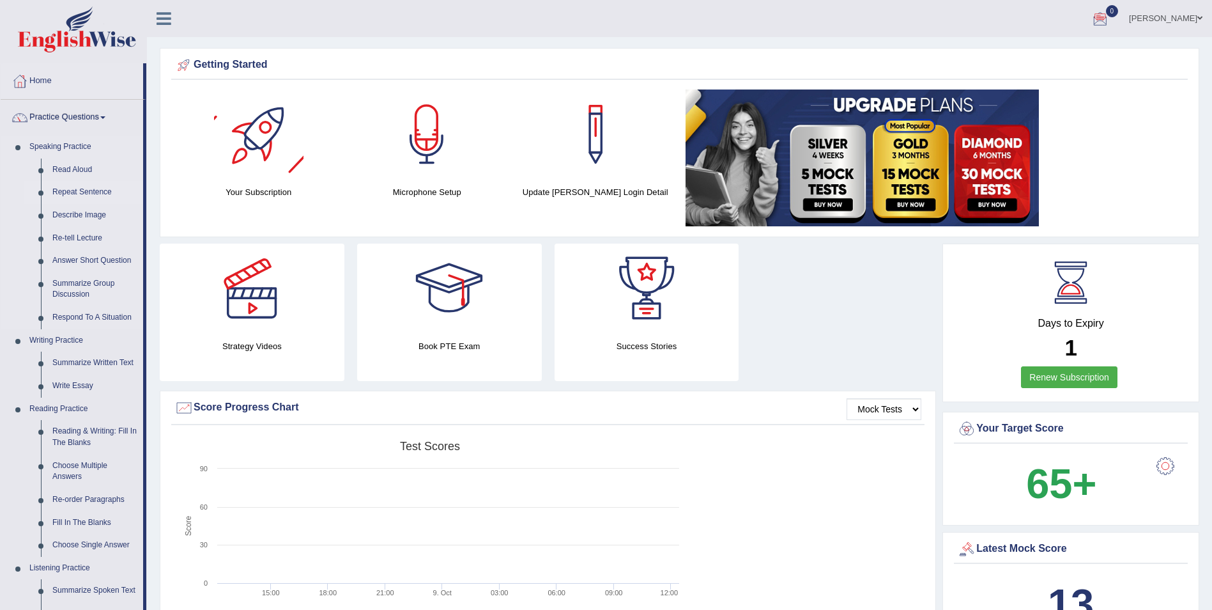
click at [85, 197] on link "Repeat Sentence" at bounding box center [95, 192] width 97 height 23
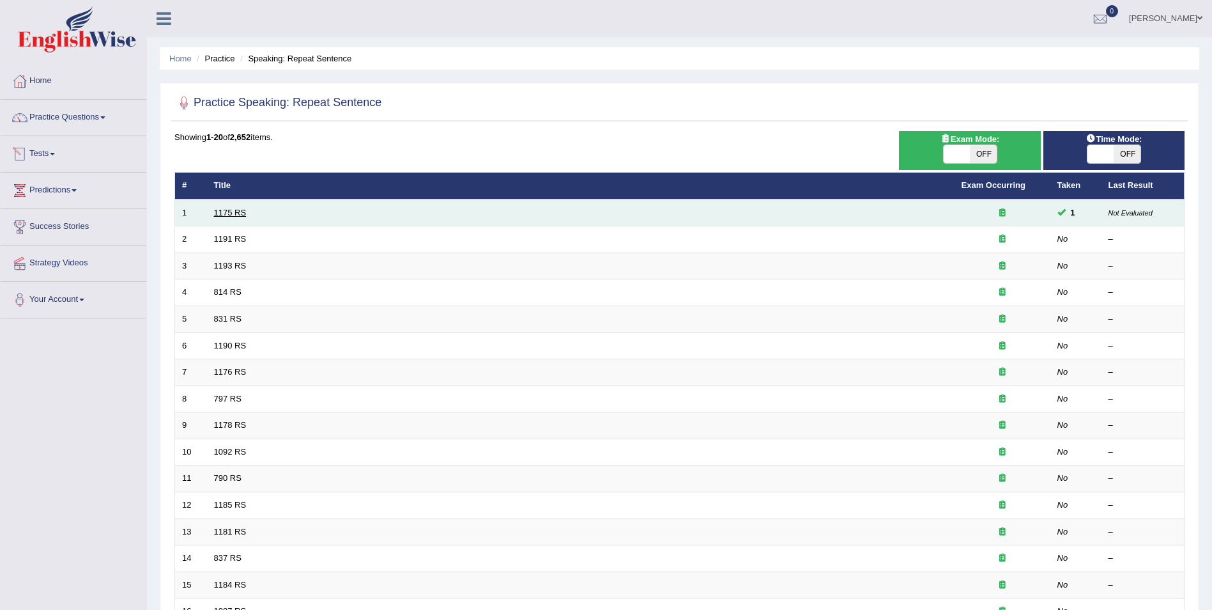
click at [236, 213] on link "1175 RS" at bounding box center [230, 213] width 33 height 10
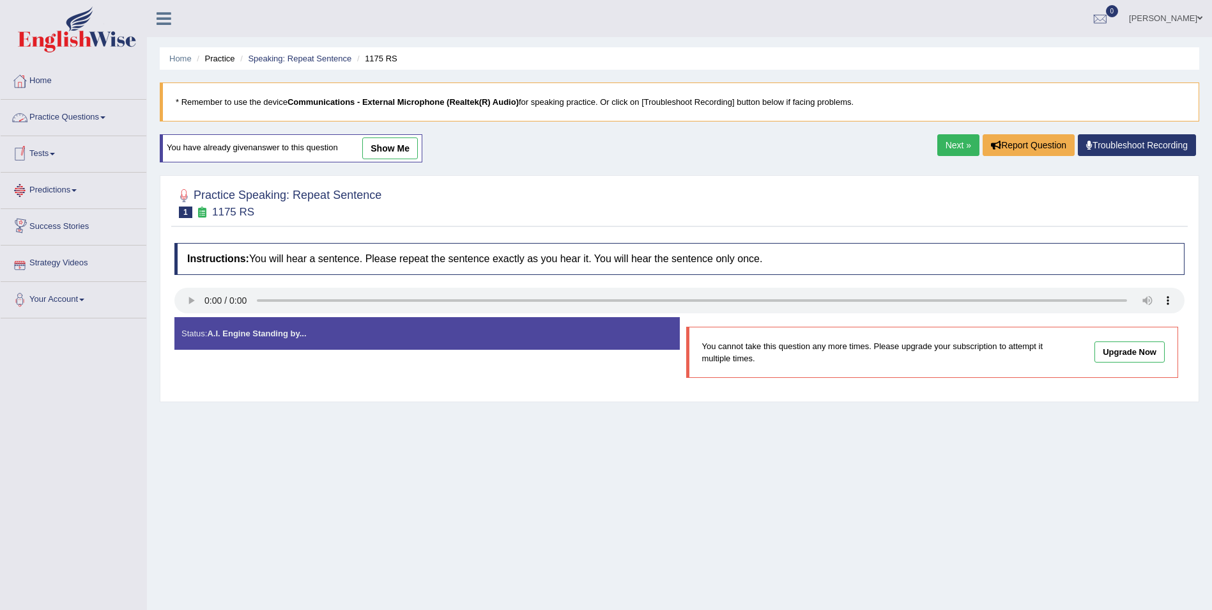
click at [91, 120] on link "Practice Questions" at bounding box center [74, 116] width 146 height 32
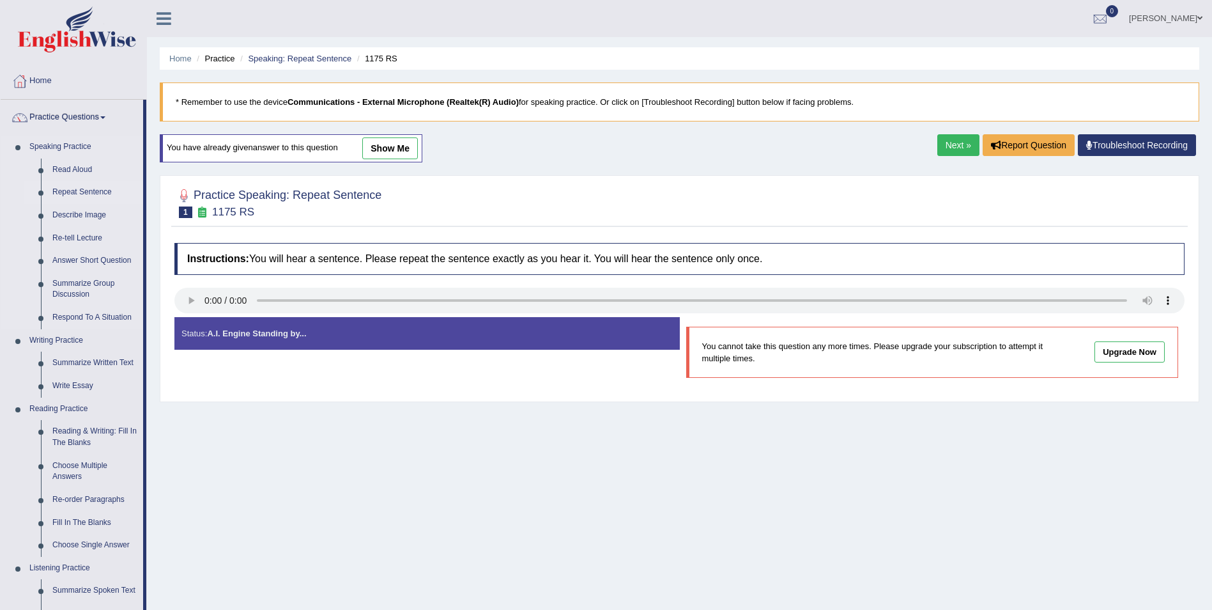
click at [84, 189] on link "Repeat Sentence" at bounding box center [95, 192] width 97 height 23
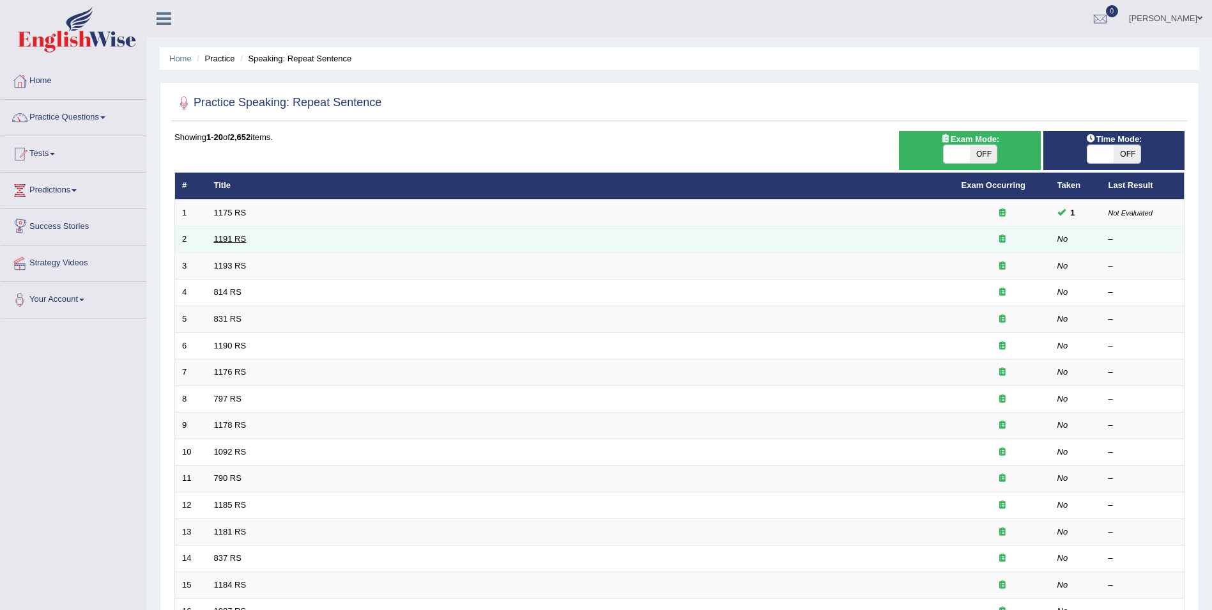
click at [233, 236] on link "1191 RS" at bounding box center [230, 239] width 33 height 10
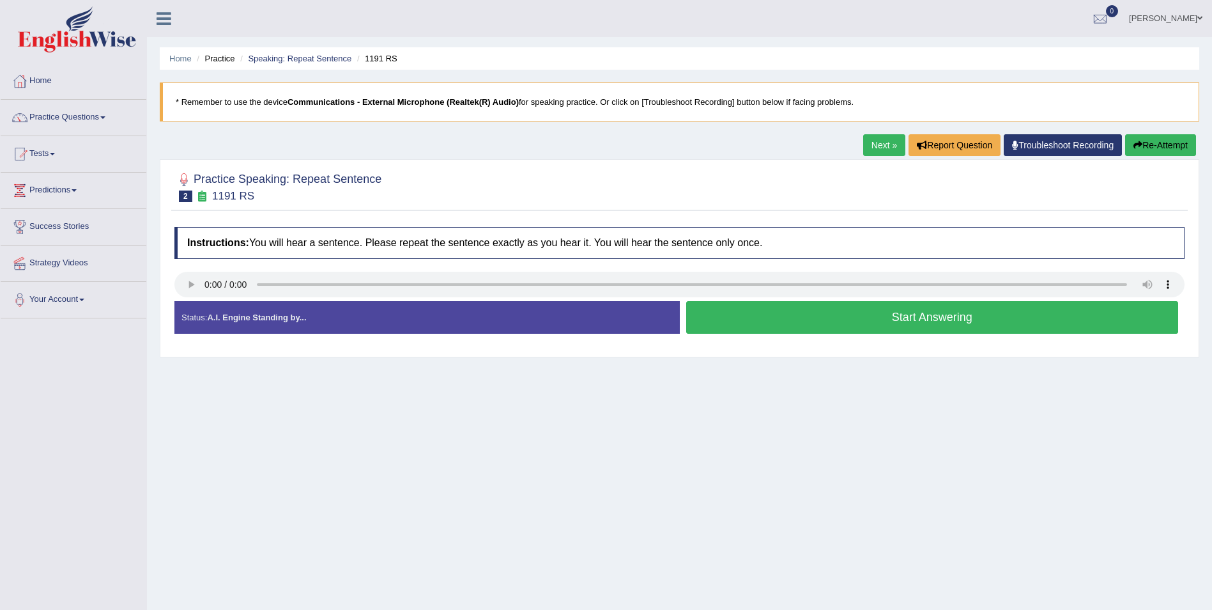
click at [936, 316] on button "Start Answering" at bounding box center [932, 317] width 493 height 33
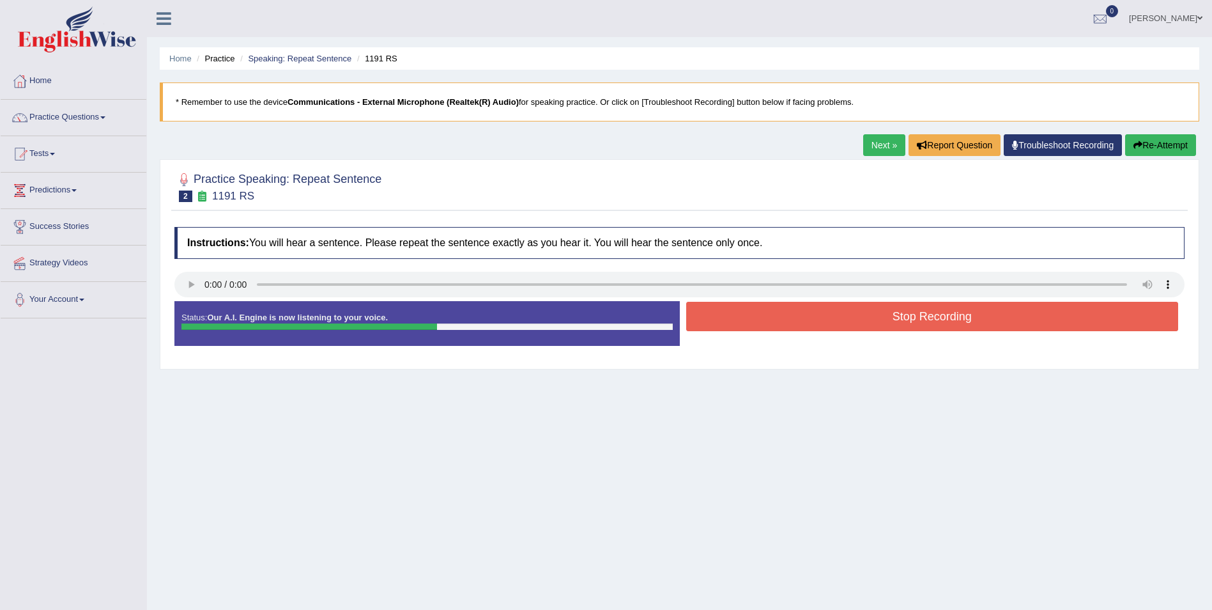
click at [936, 316] on button "Stop Recording" at bounding box center [932, 316] width 493 height 29
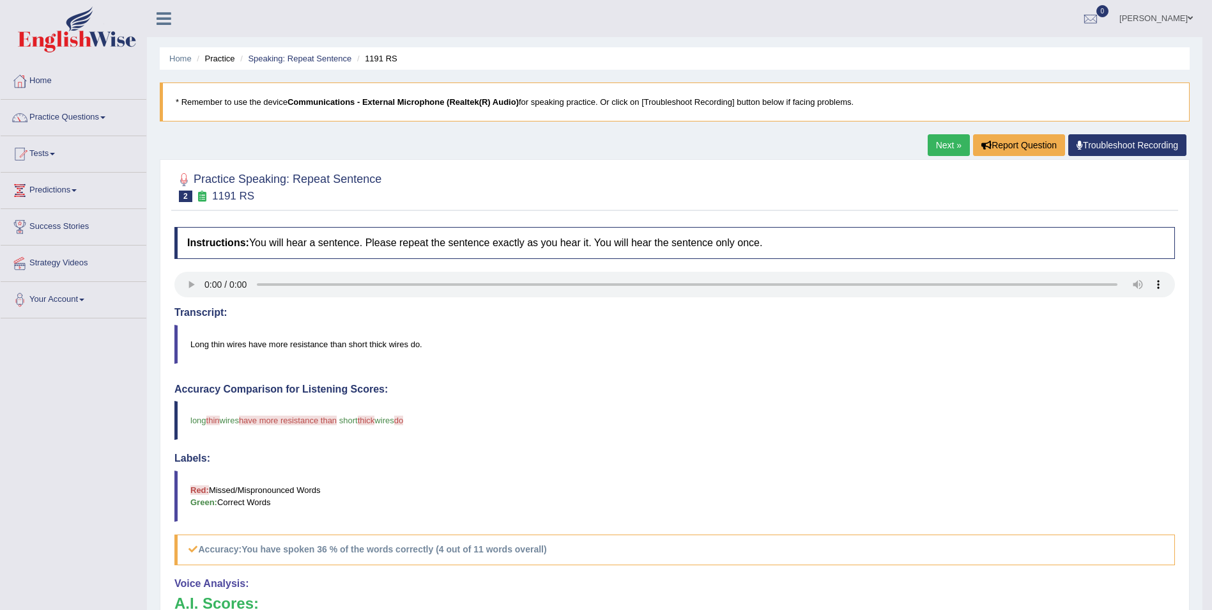
click at [947, 147] on link "Next »" at bounding box center [949, 145] width 42 height 22
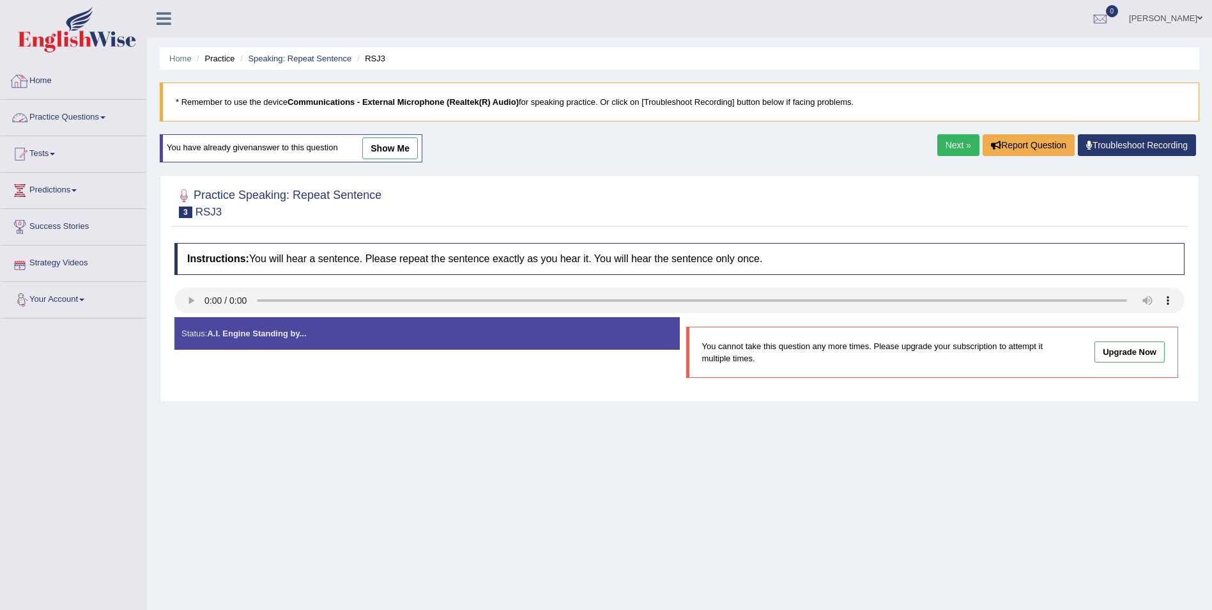
click at [96, 114] on link "Practice Questions" at bounding box center [74, 116] width 146 height 32
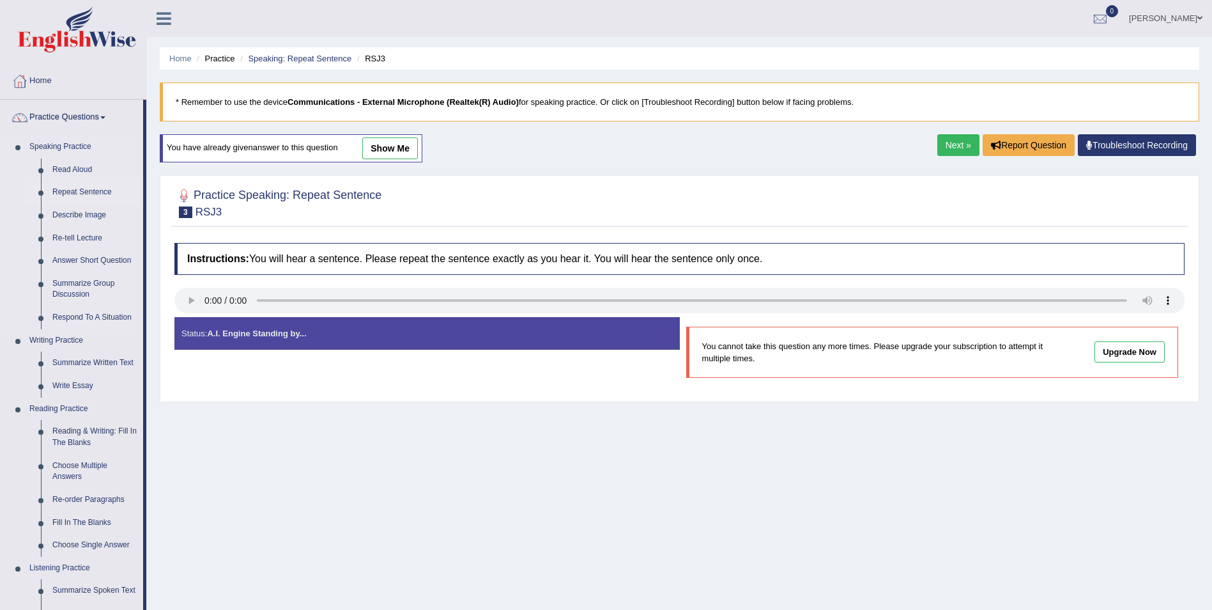
click at [59, 196] on link "Repeat Sentence" at bounding box center [95, 192] width 97 height 23
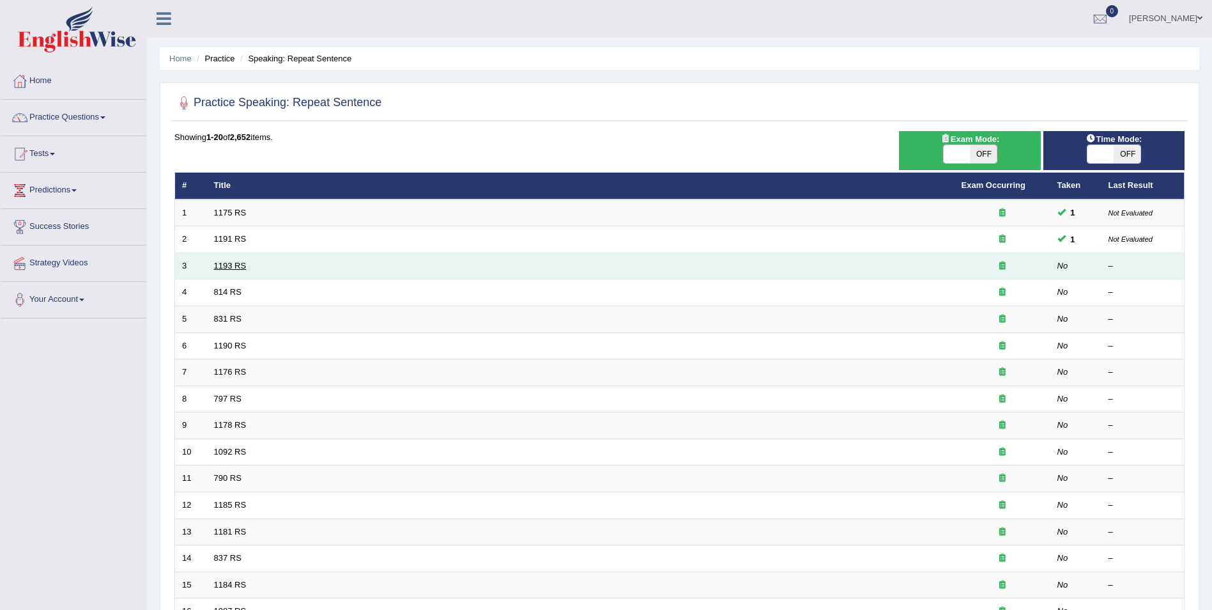
click at [240, 261] on link "1193 RS" at bounding box center [230, 266] width 33 height 10
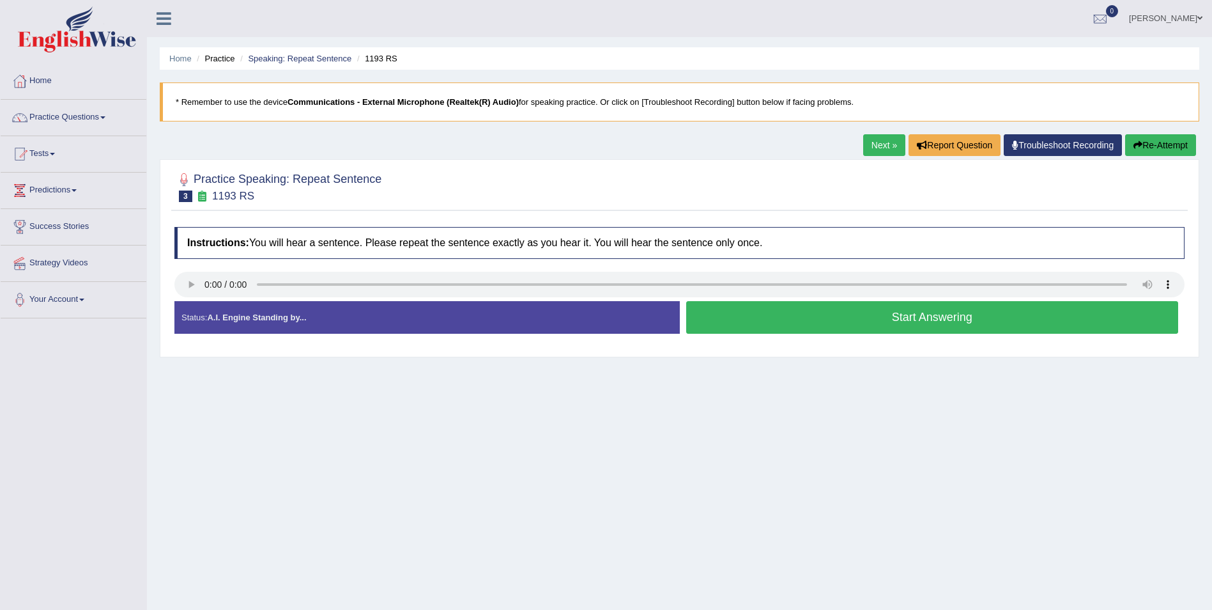
click at [893, 319] on button "Start Answering" at bounding box center [932, 317] width 493 height 33
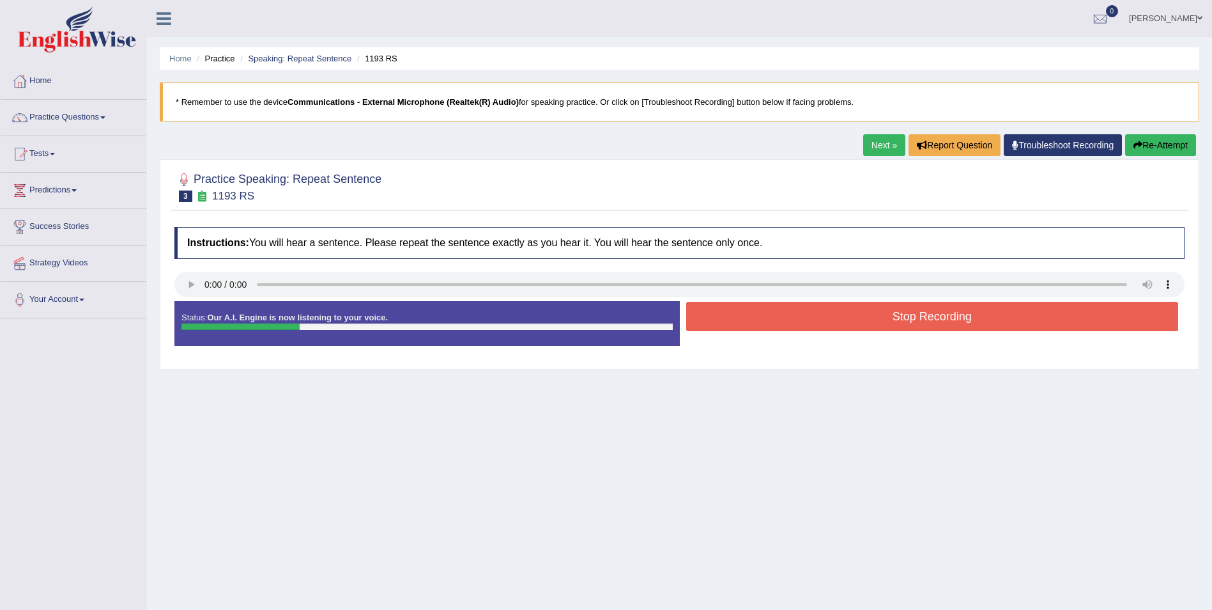
click at [893, 319] on button "Stop Recording" at bounding box center [932, 316] width 493 height 29
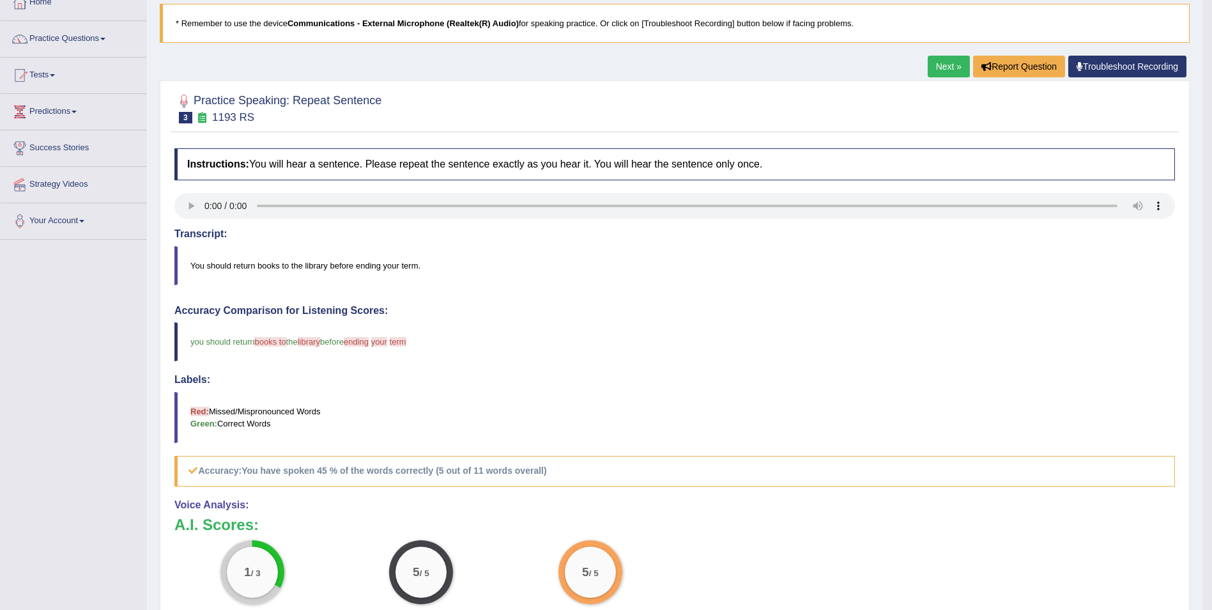
scroll to position [256, 0]
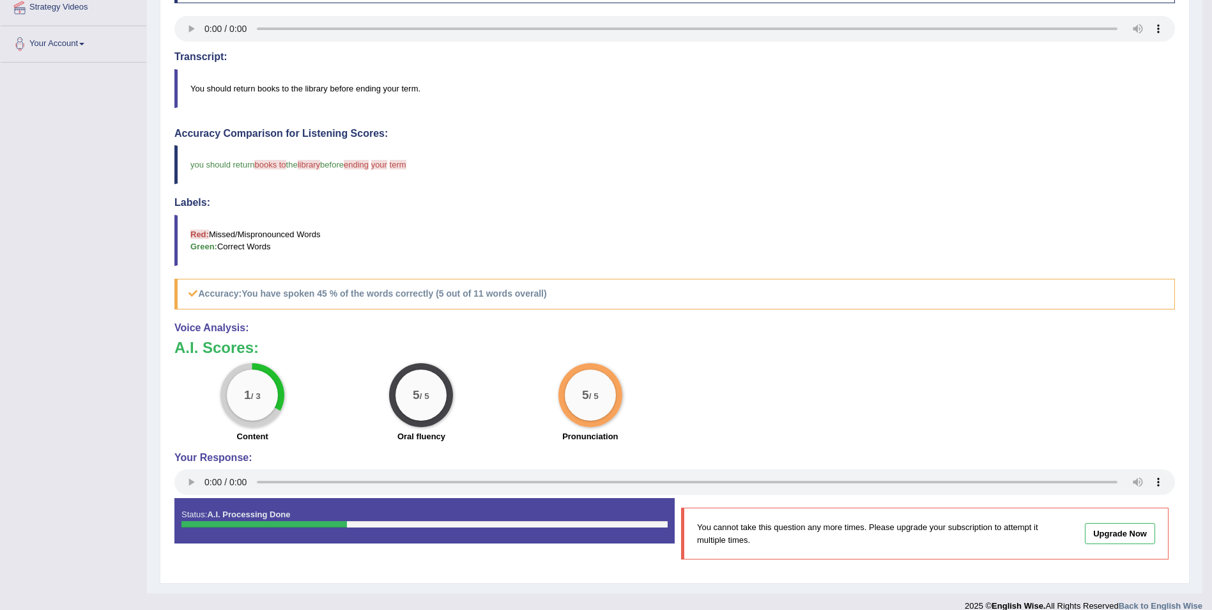
drag, startPoint x: 1207, startPoint y: 208, endPoint x: 1149, endPoint y: -47, distance: 261.4
click at [1149, 0] on html "Toggle navigation Home Practice Questions Speaking Practice Read Aloud Repeat S…" at bounding box center [606, 49] width 1212 height 610
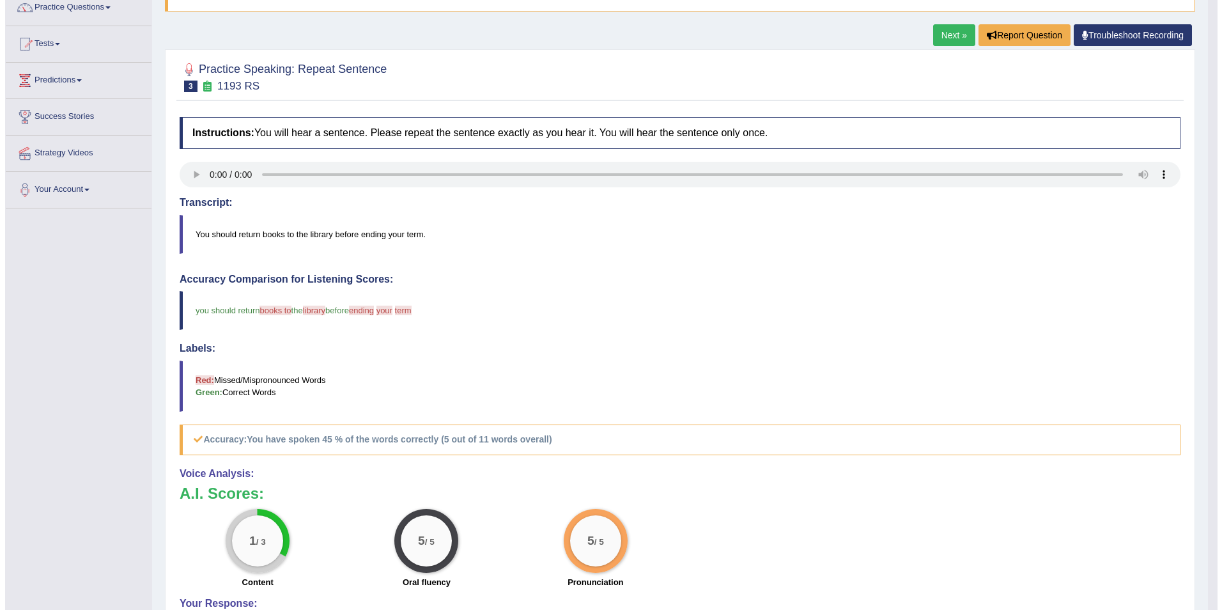
scroll to position [0, 0]
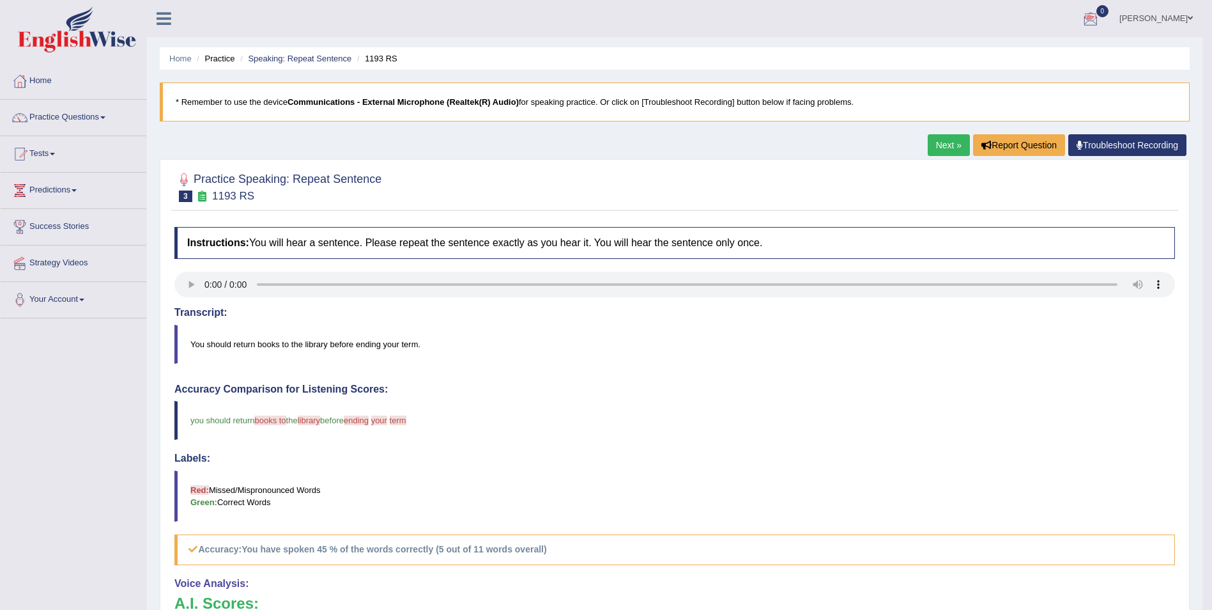
click at [1188, 16] on span at bounding box center [1190, 18] width 5 height 8
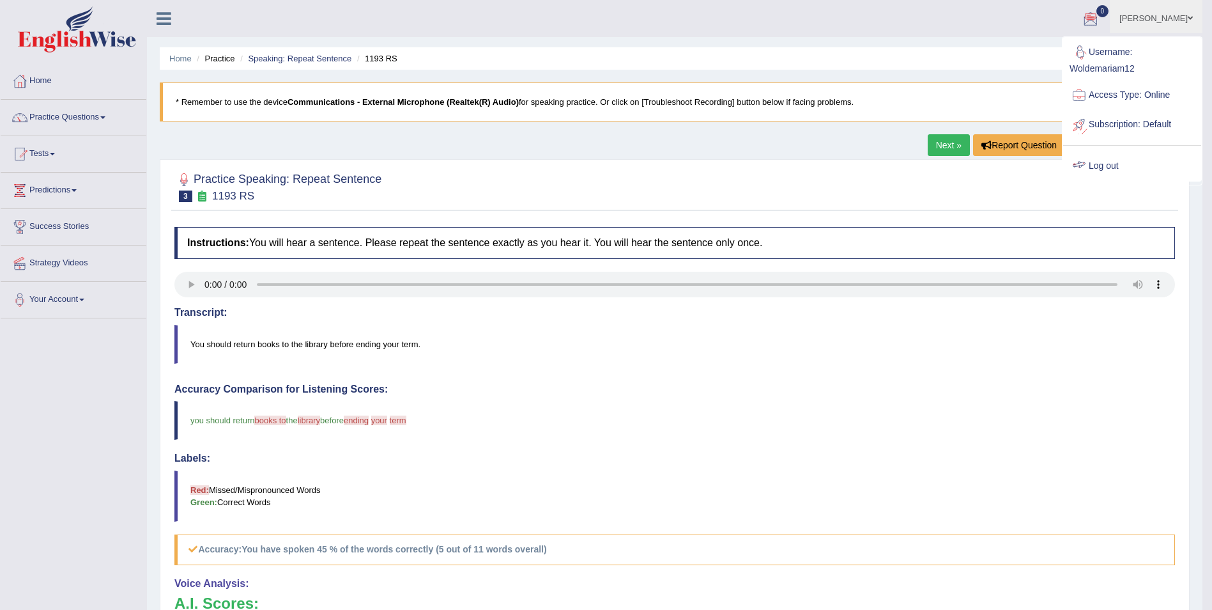
click at [1108, 164] on link "Log out" at bounding box center [1133, 165] width 138 height 29
